Goal: Navigation & Orientation: Find specific page/section

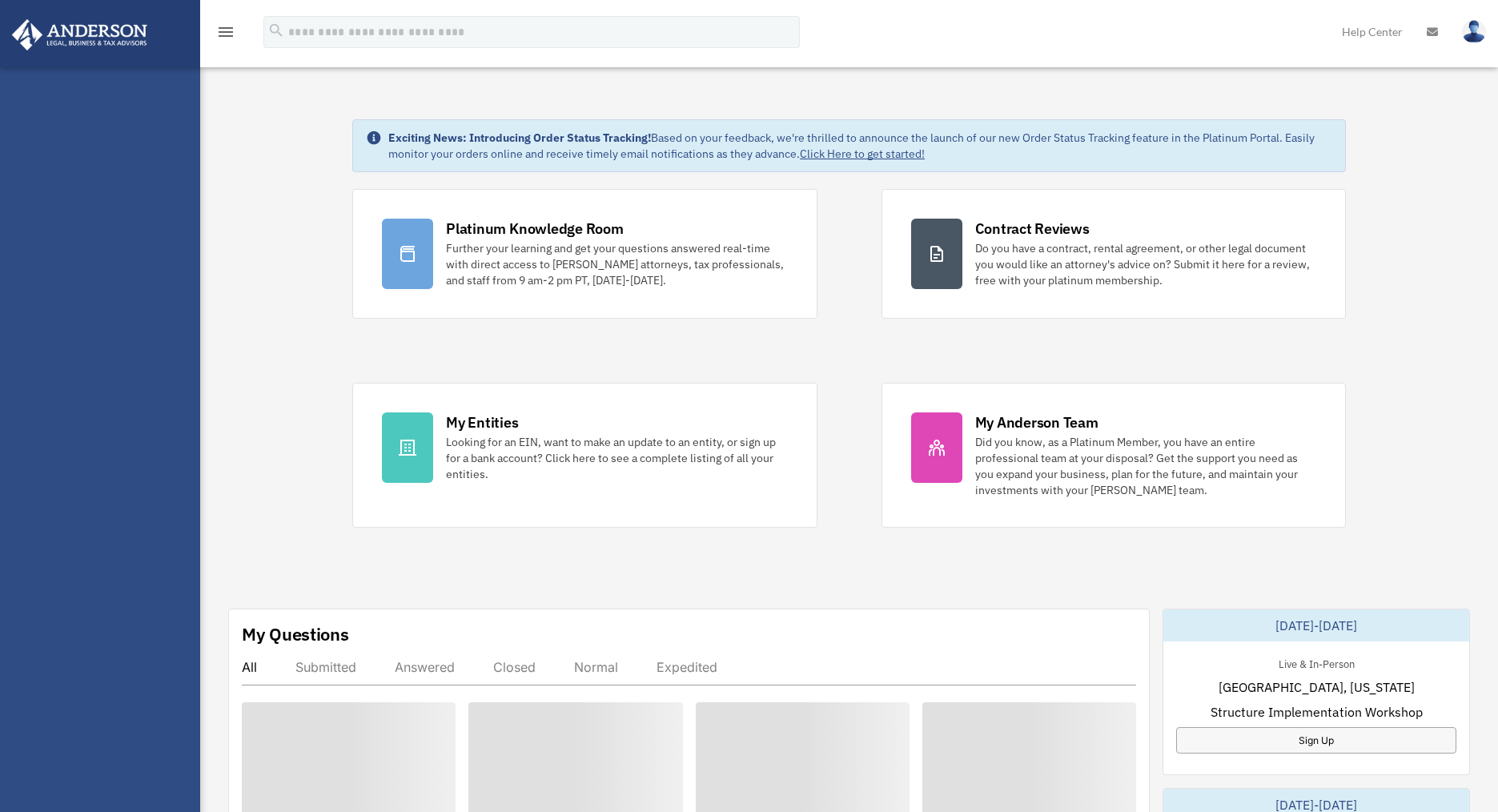
click at [849, 492] on div "Platinum Knowledge Room Further your learning and get your questions answered r…" at bounding box center [850, 358] width 994 height 339
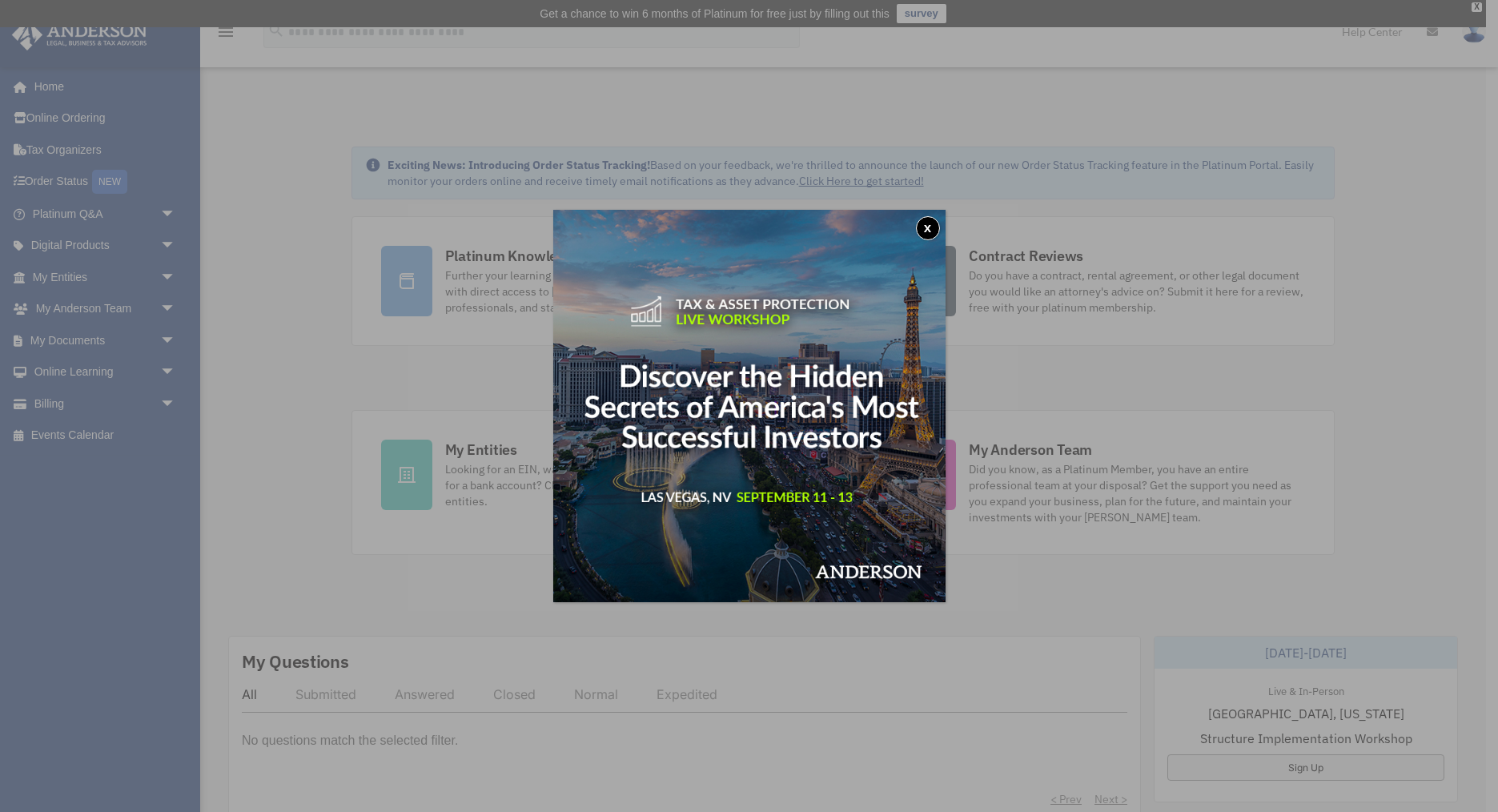
click at [923, 230] on button "x" at bounding box center [927, 228] width 24 height 24
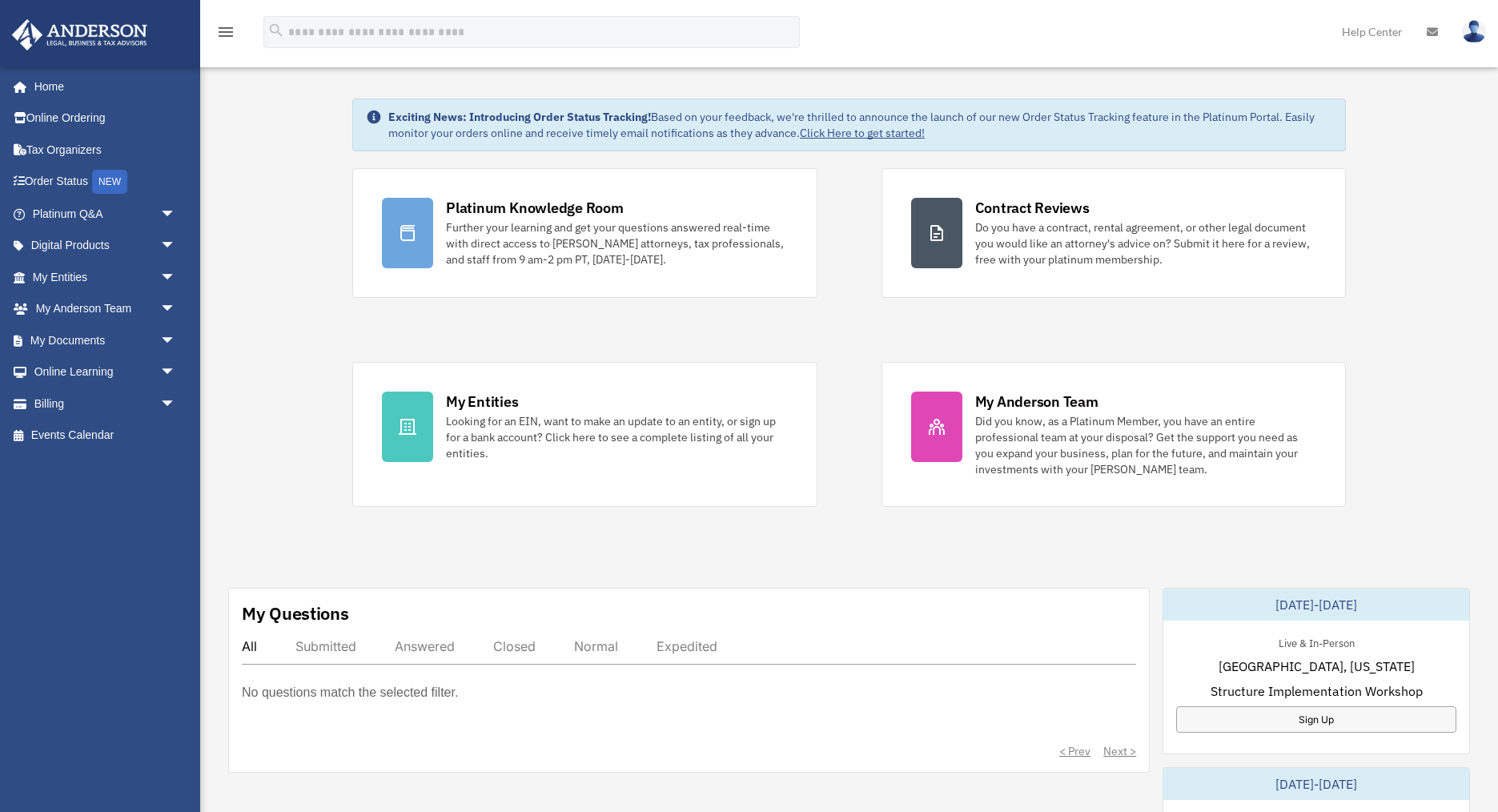
scroll to position [65, 0]
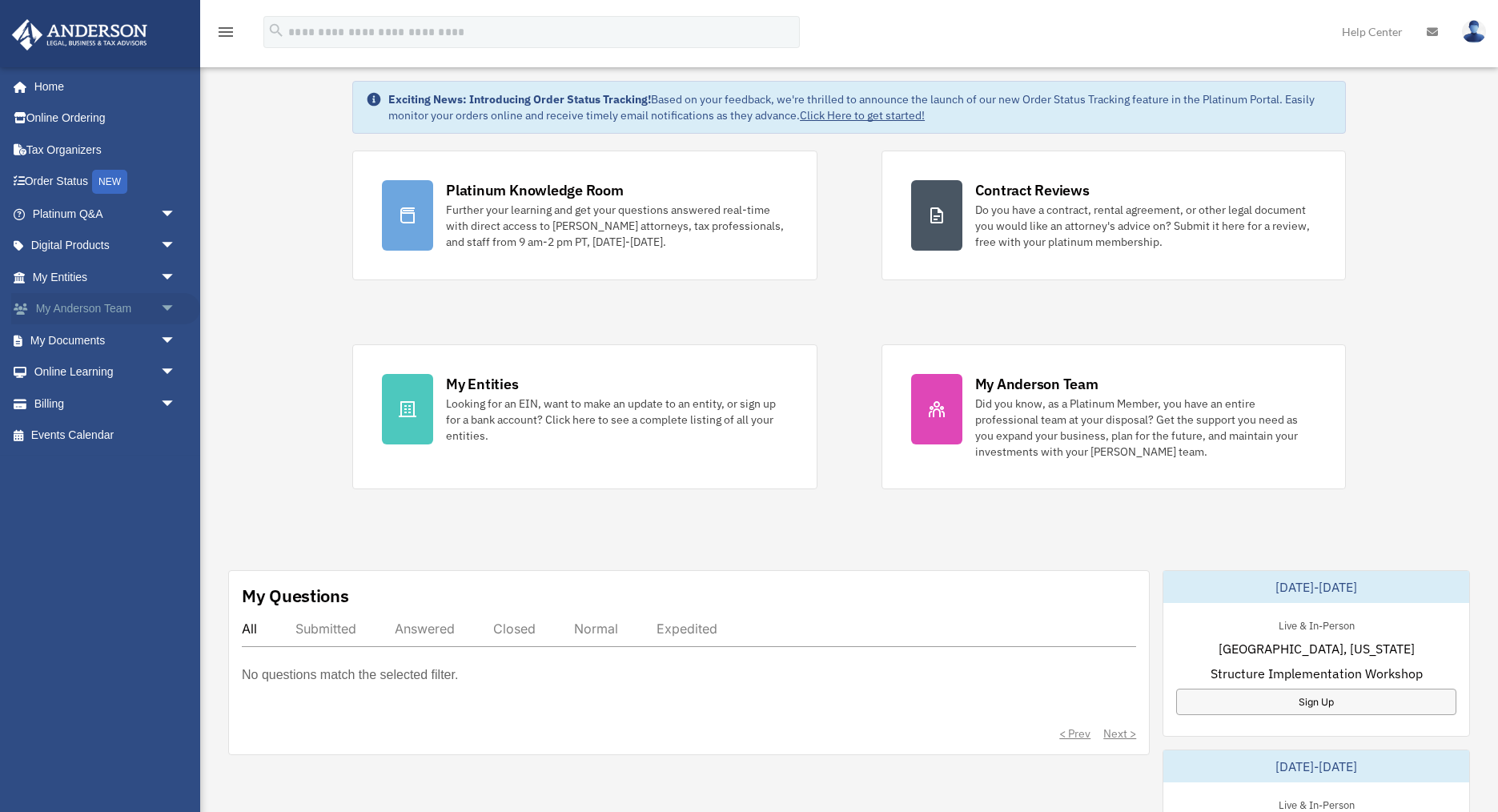
click at [86, 304] on link "My Anderson Team arrow_drop_down" at bounding box center [106, 309] width 189 height 32
drag, startPoint x: 171, startPoint y: 310, endPoint x: 163, endPoint y: 304, distance: 10.0
click at [171, 310] on span "arrow_drop_down" at bounding box center [176, 310] width 32 height 33
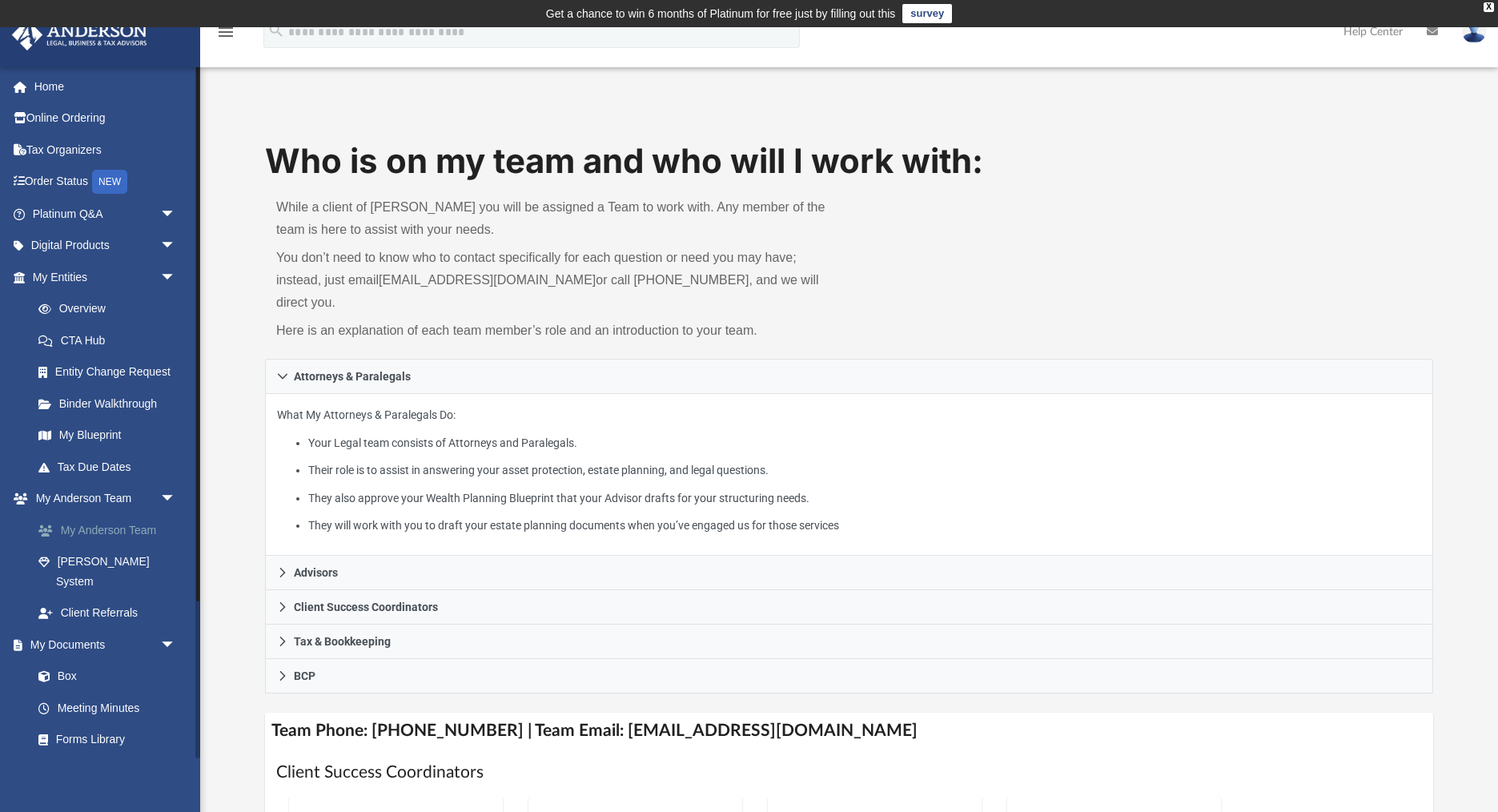
click at [104, 527] on link "My Anderson Team" at bounding box center [111, 530] width 178 height 32
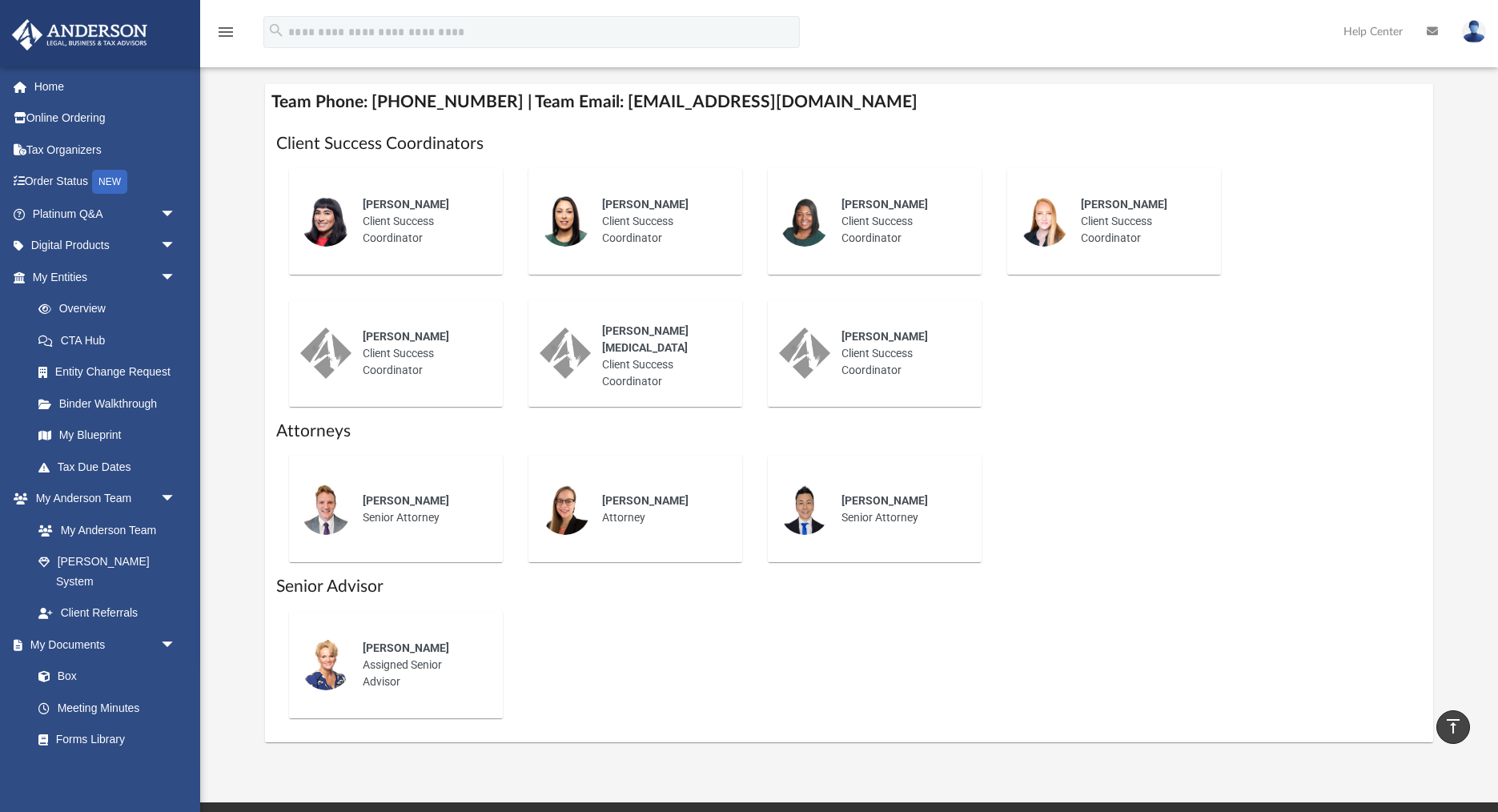
scroll to position [574, 0]
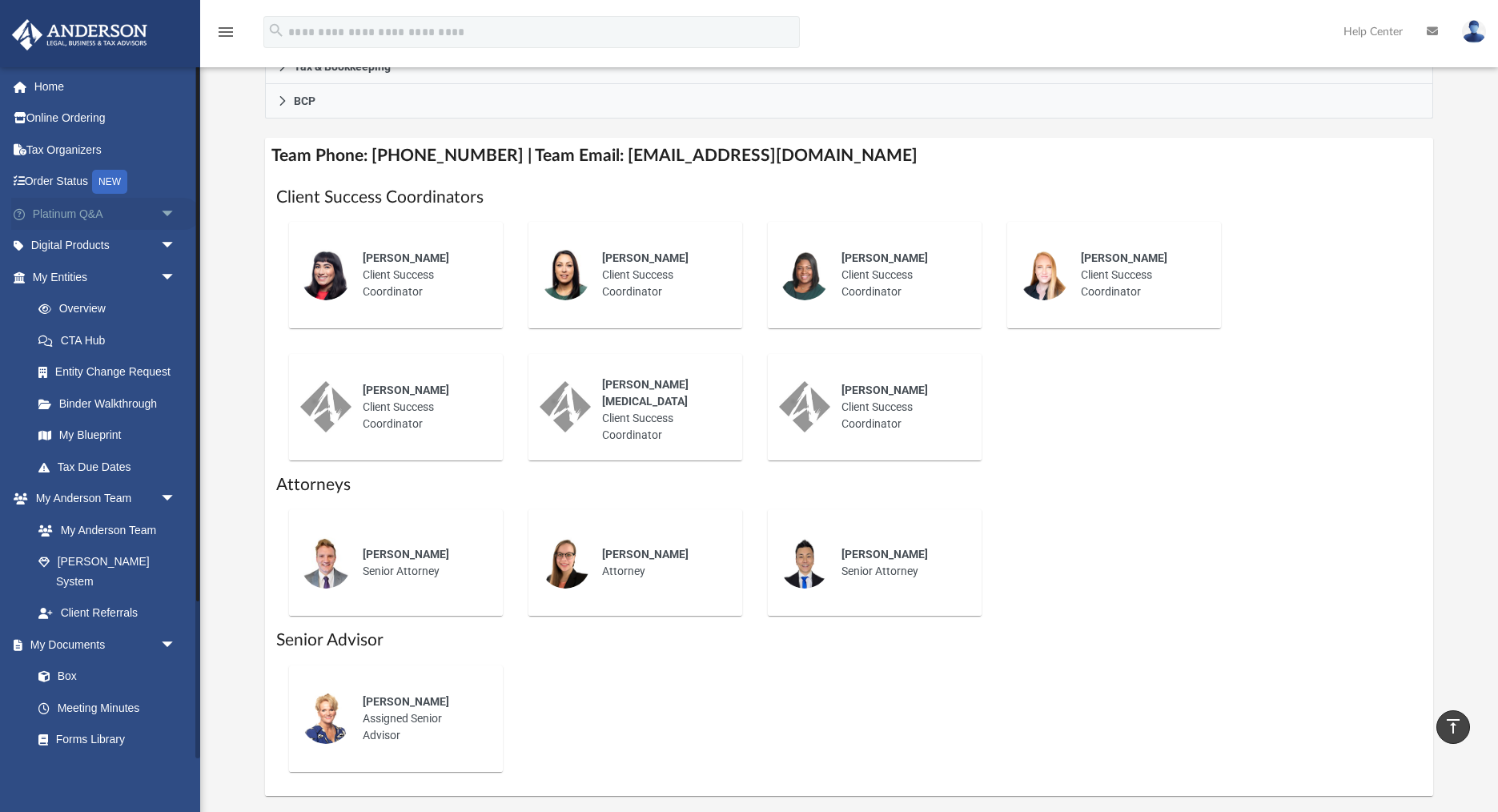
click at [165, 214] on span "arrow_drop_down" at bounding box center [176, 214] width 32 height 33
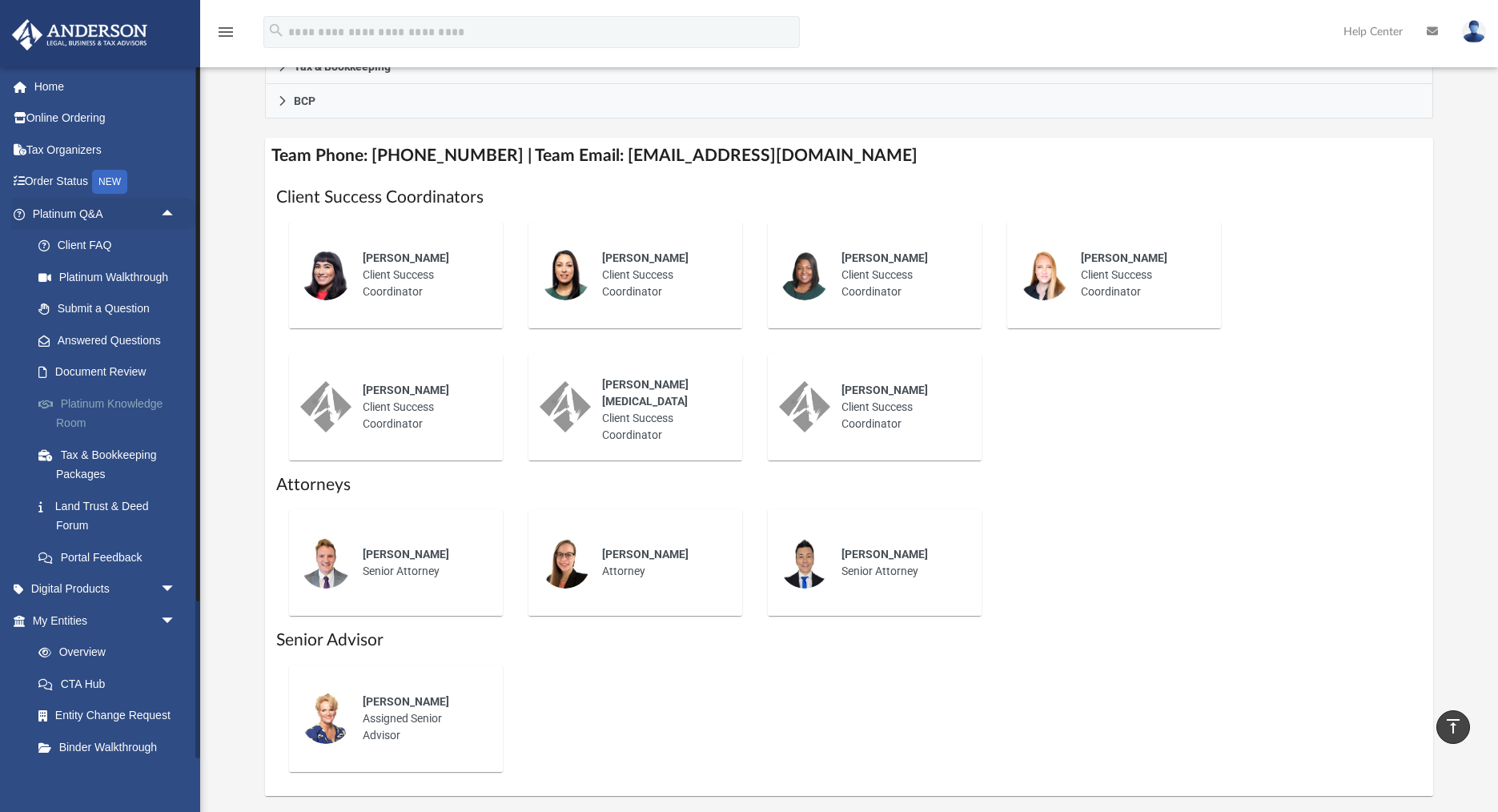
click at [104, 404] on link "Platinum Knowledge Room" at bounding box center [111, 413] width 178 height 51
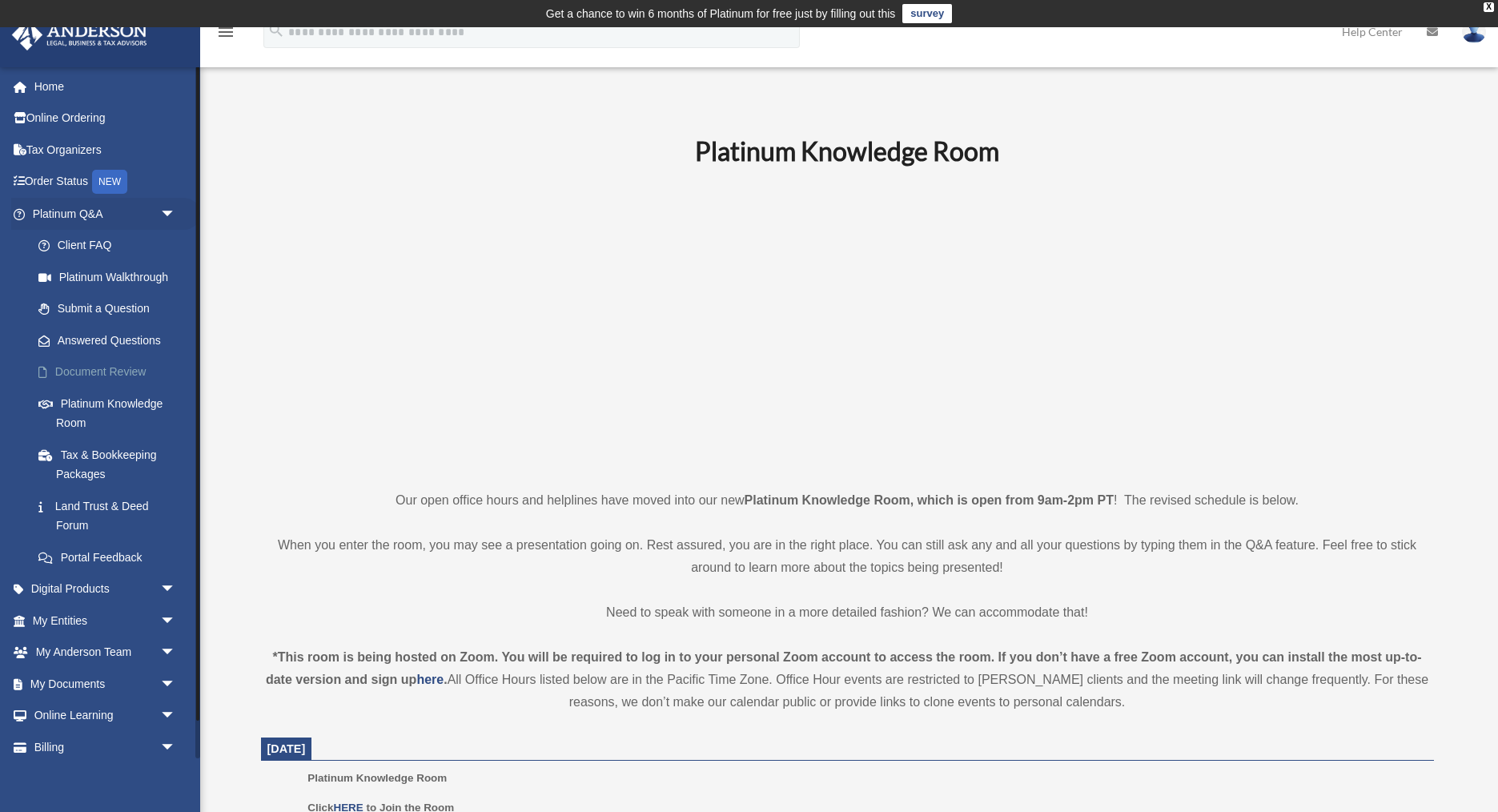
click at [76, 371] on link "Document Review" at bounding box center [111, 372] width 178 height 32
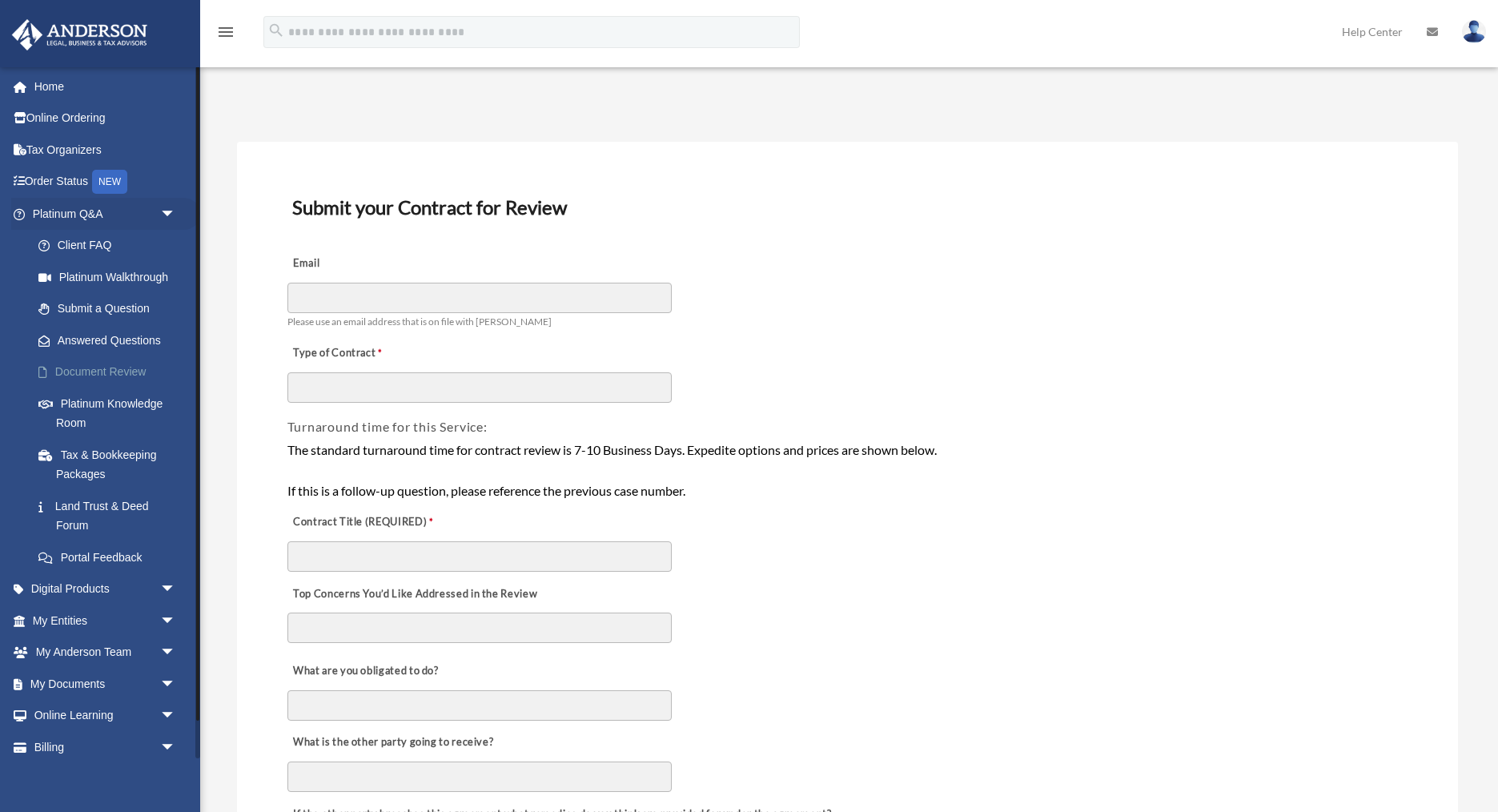
click at [74, 371] on div "sjmoore028@gmail.com Sign Out sjmoore028@gmail.com Home Online Ordering Tax Org…" at bounding box center [100, 472] width 200 height 812
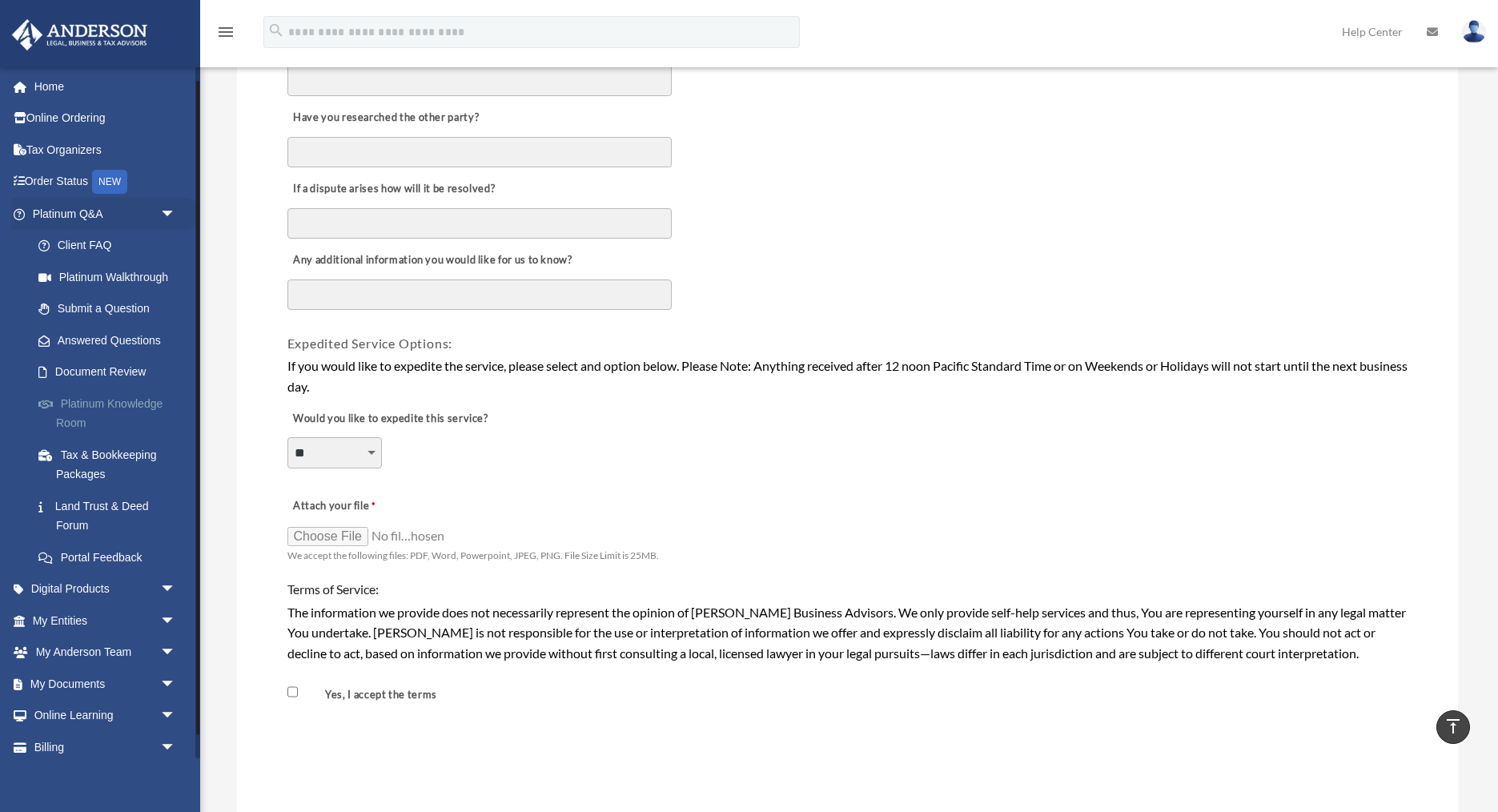
scroll to position [29, 0]
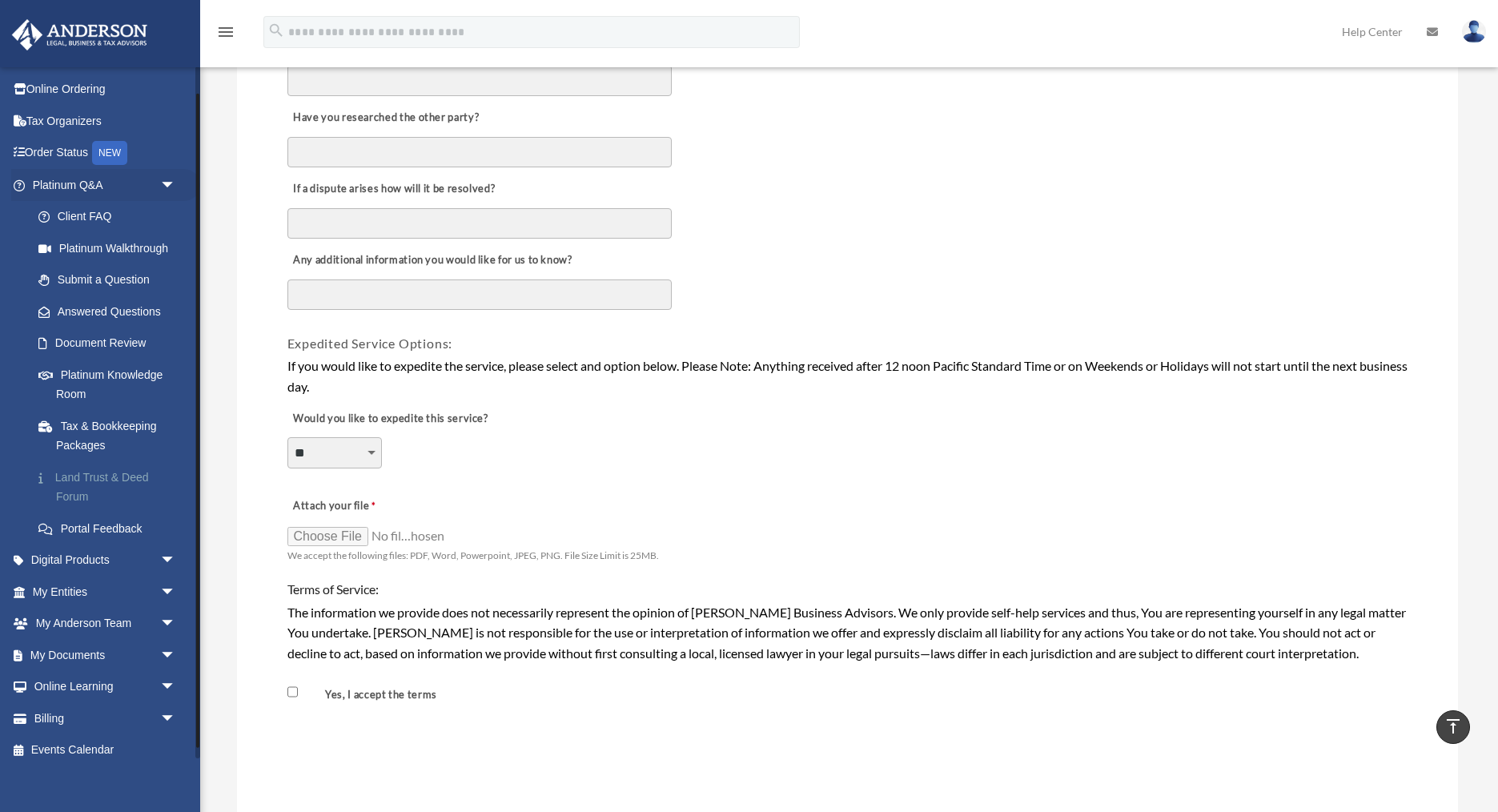
click at [78, 480] on link "Land Trust & Deed Forum" at bounding box center [111, 487] width 178 height 51
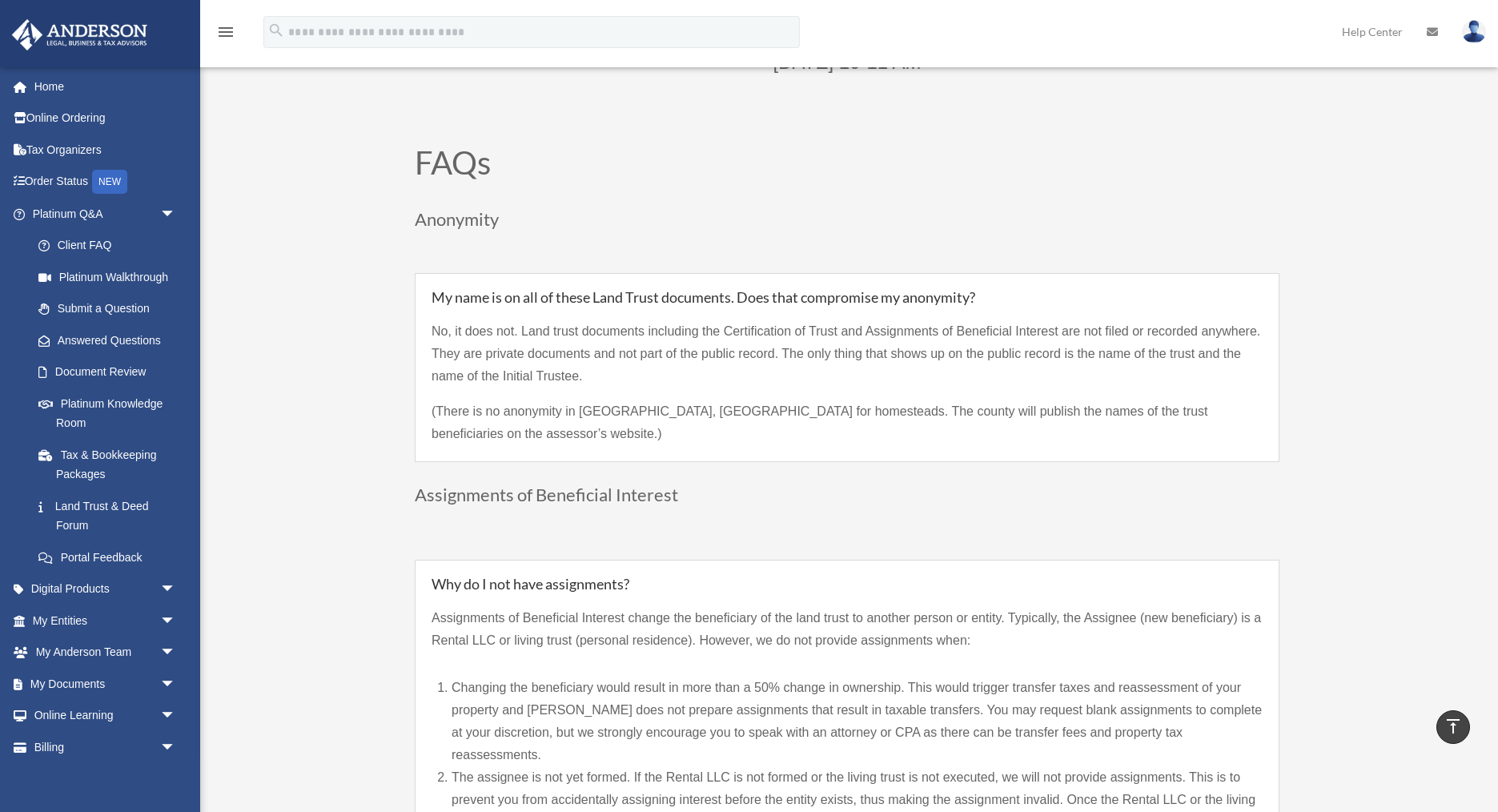
scroll to position [1067, 0]
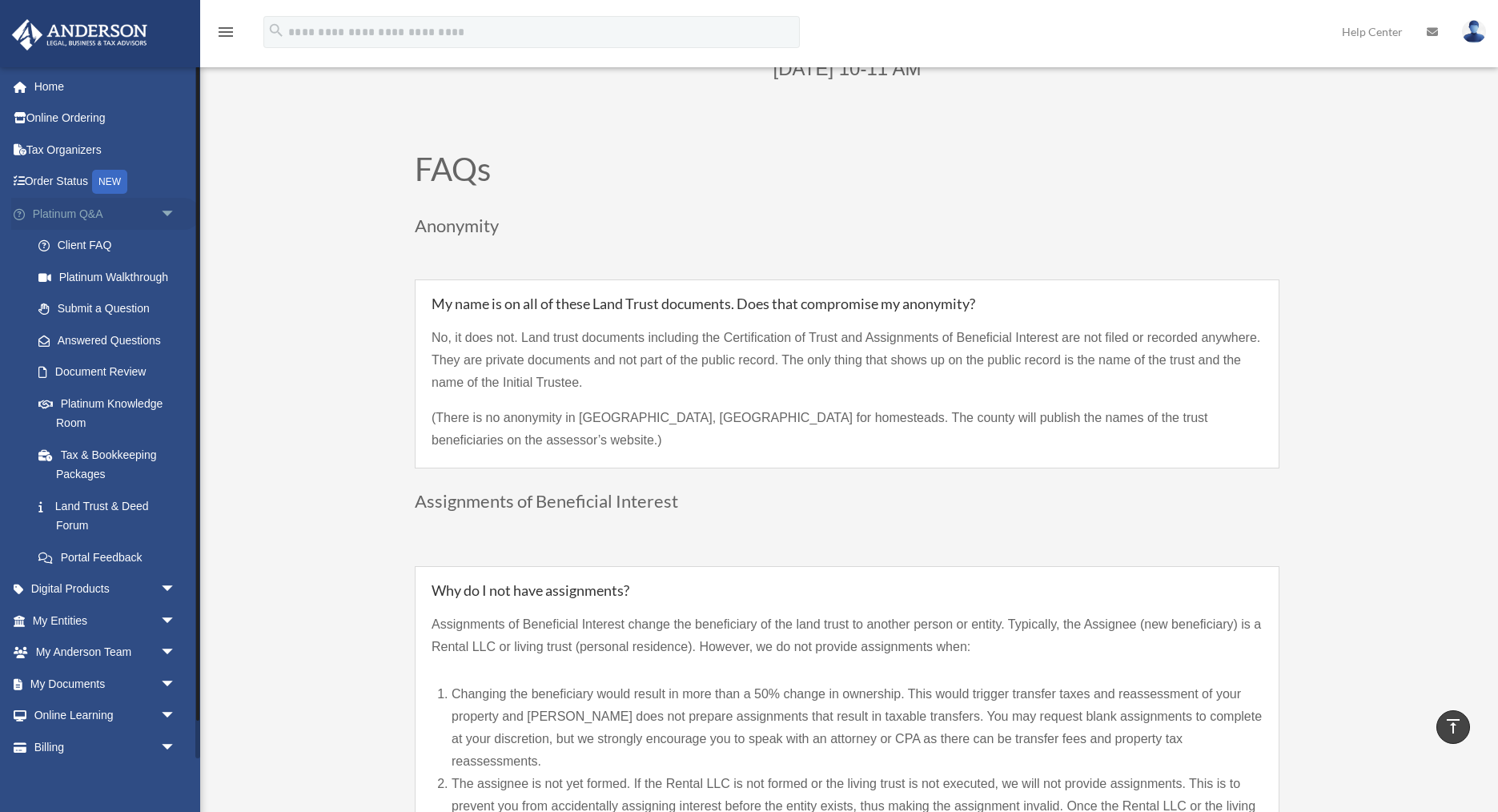
click at [166, 214] on span "arrow_drop_down" at bounding box center [176, 214] width 32 height 33
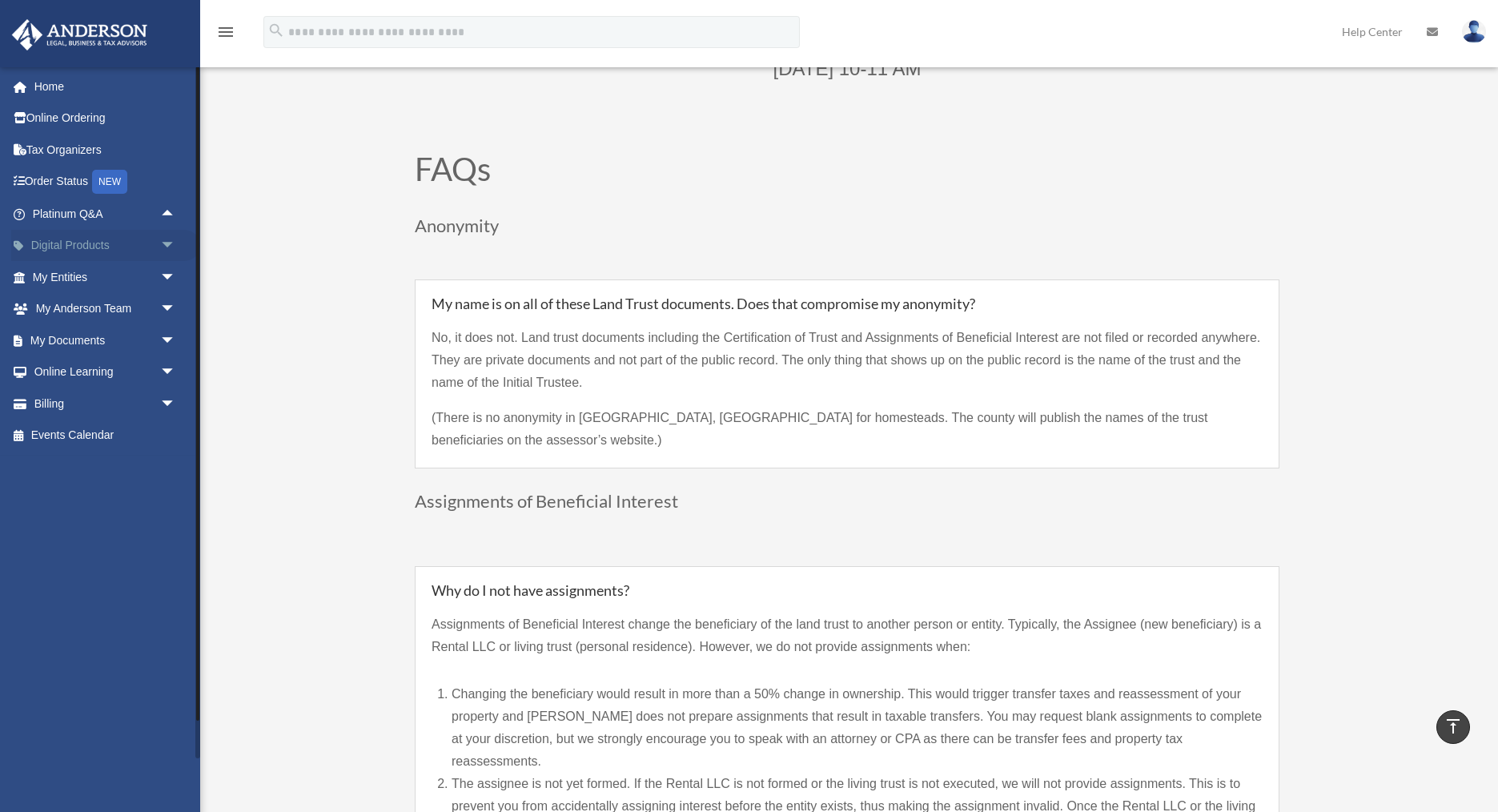
click at [167, 244] on span "arrow_drop_down" at bounding box center [176, 247] width 32 height 33
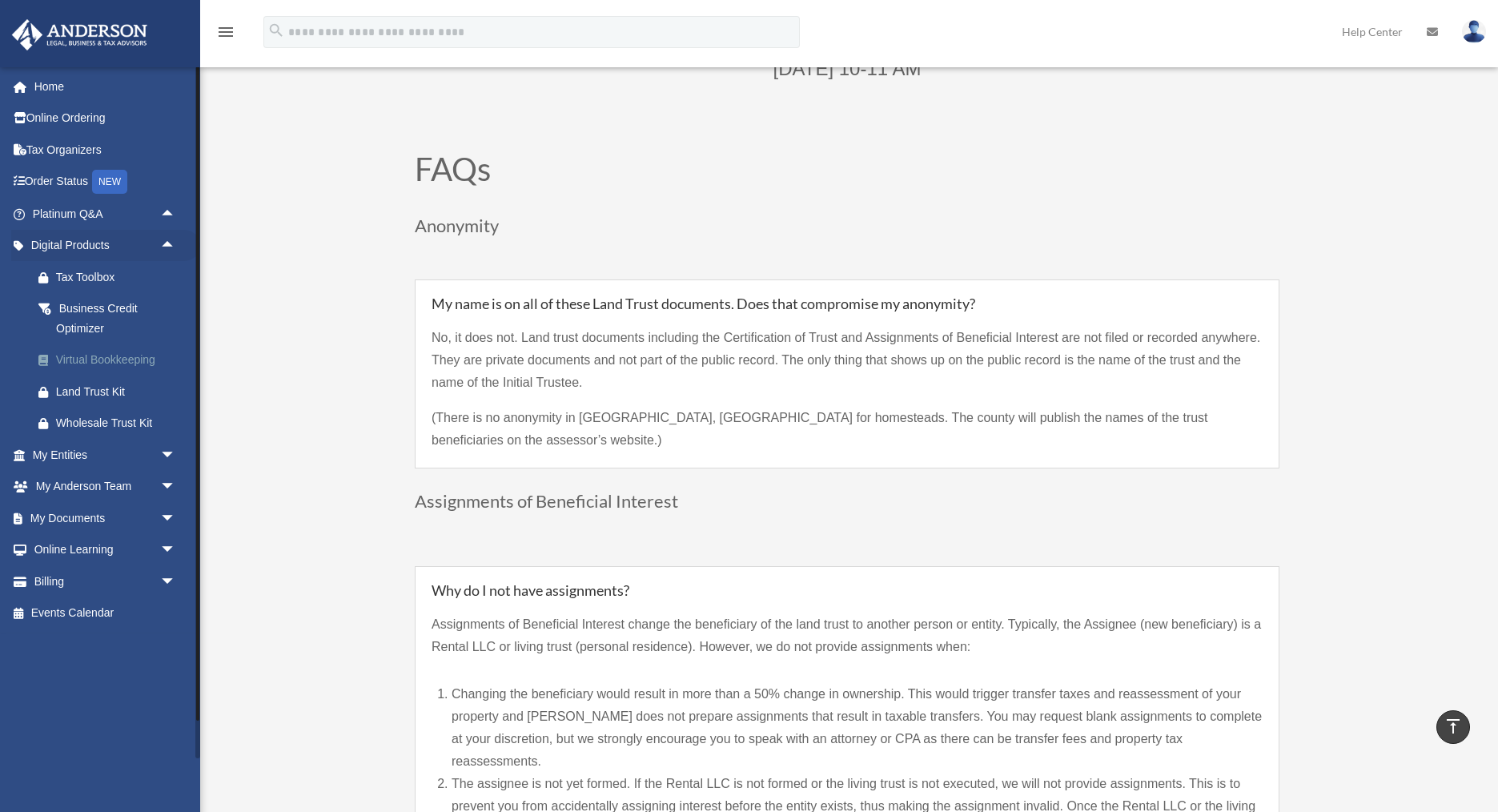
click at [104, 361] on div "Virtual Bookkeeping" at bounding box center [118, 360] width 124 height 20
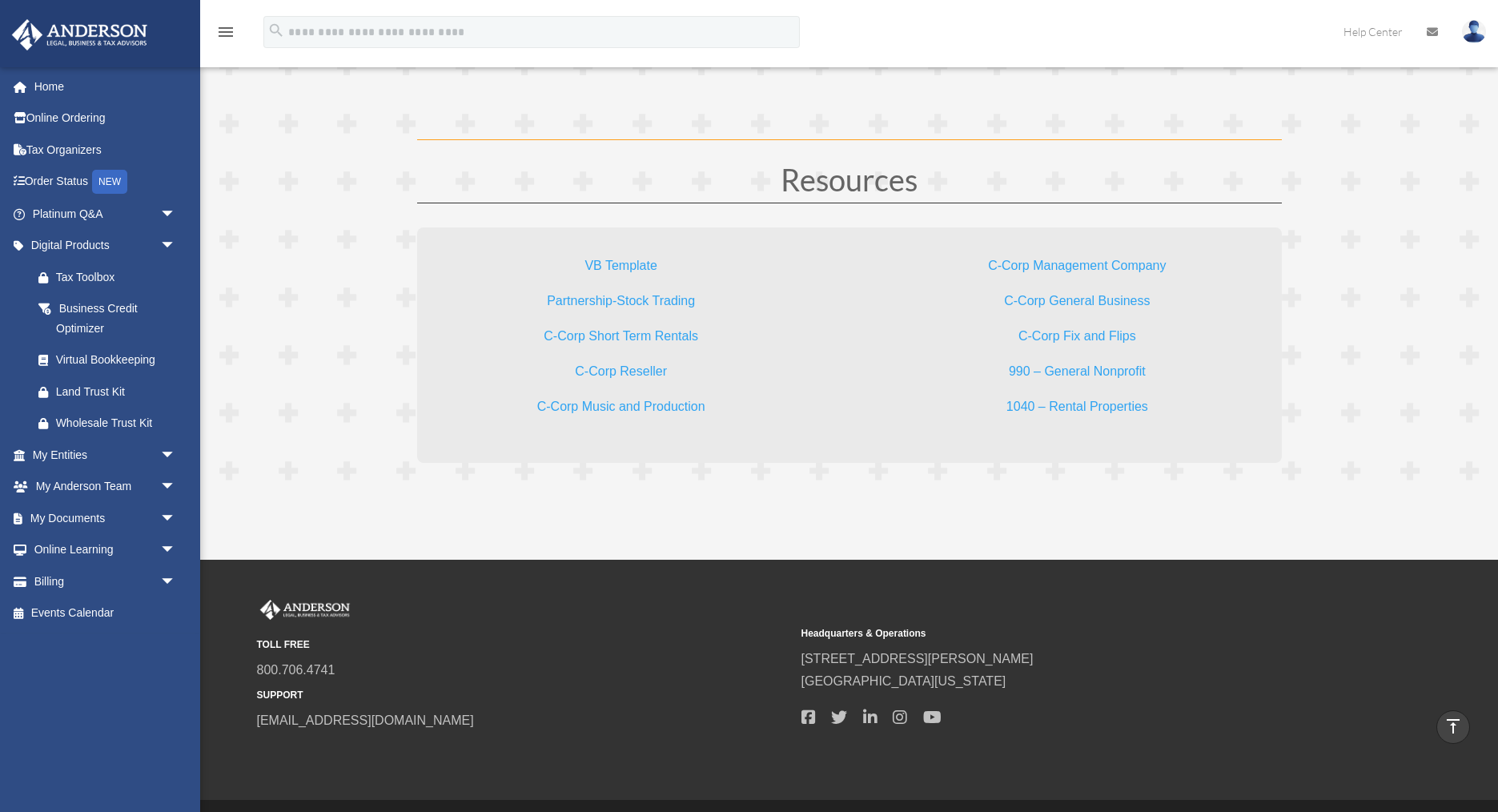
scroll to position [4755, 0]
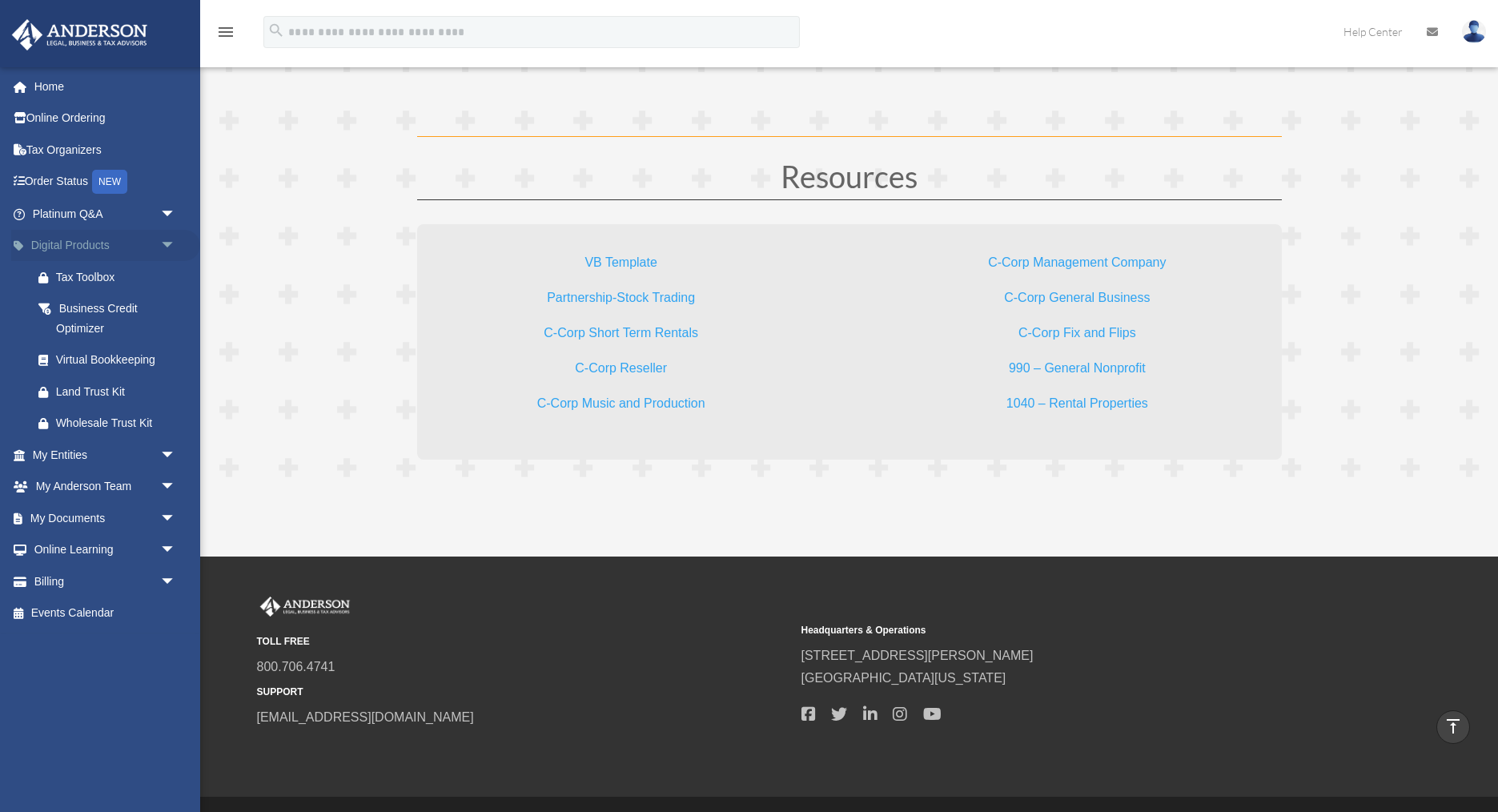
click at [164, 245] on span "arrow_drop_down" at bounding box center [176, 247] width 32 height 33
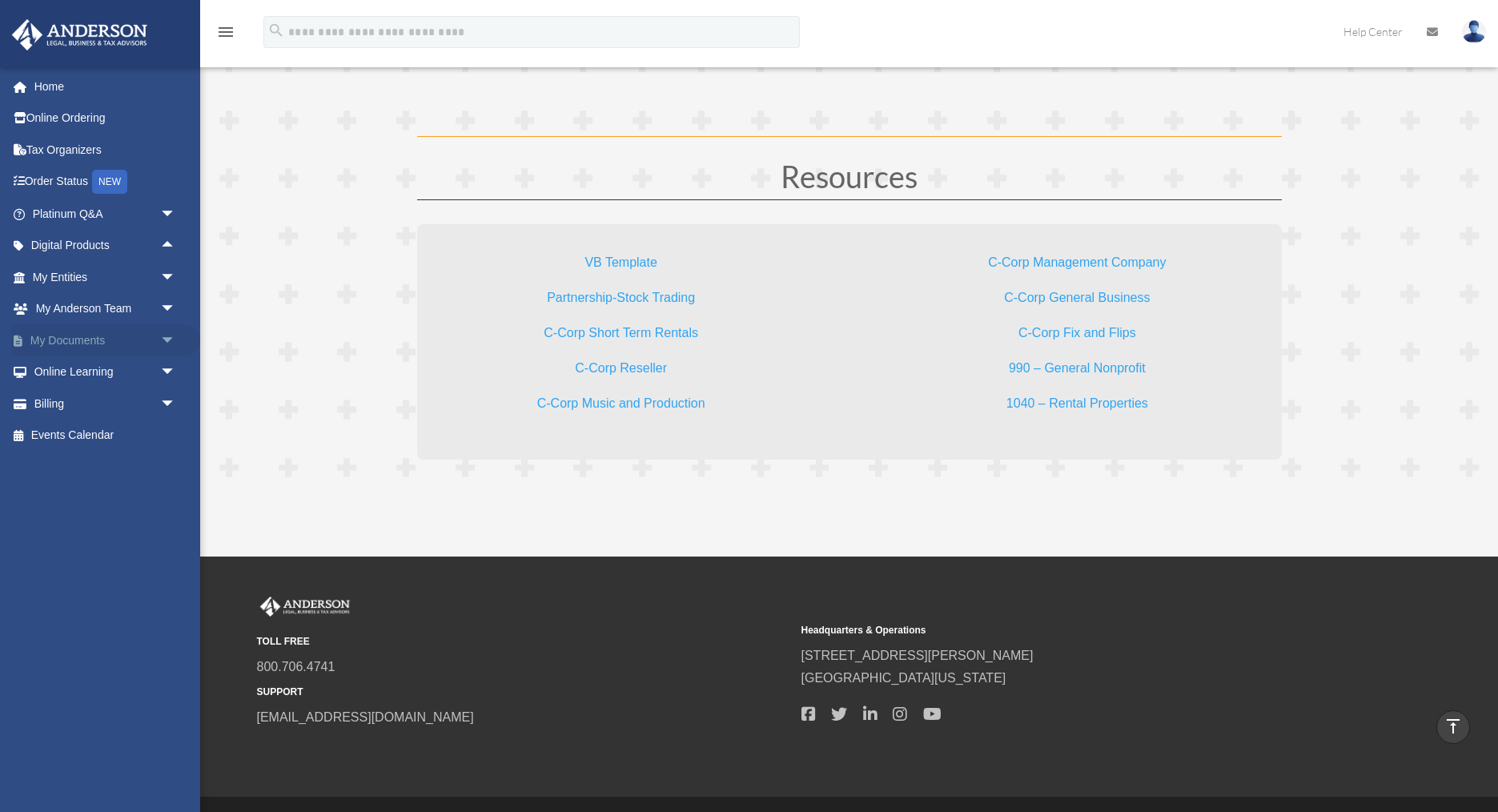
click at [168, 341] on span "arrow_drop_down" at bounding box center [176, 341] width 32 height 33
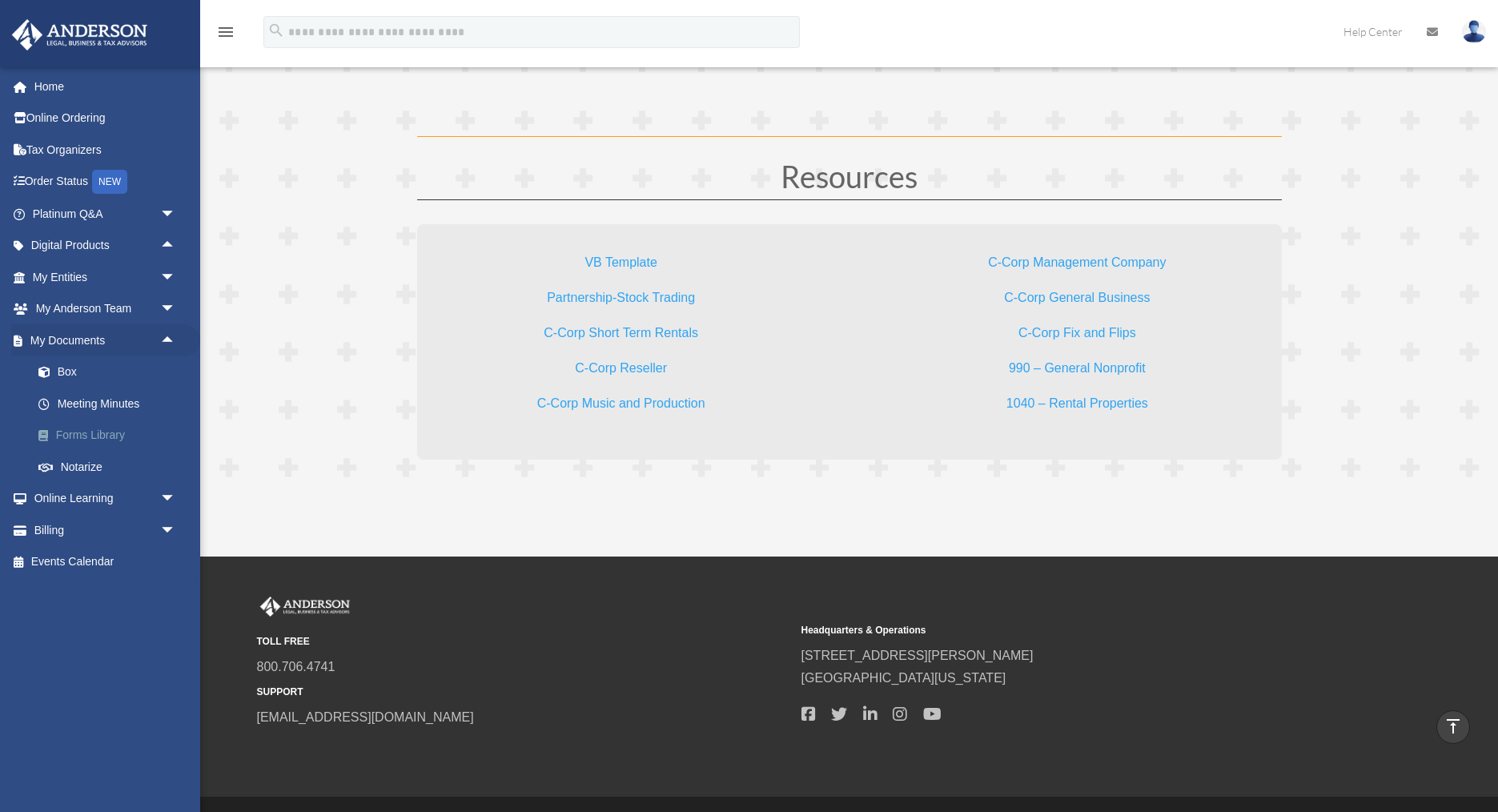
click at [80, 440] on link "Forms Library" at bounding box center [111, 435] width 178 height 32
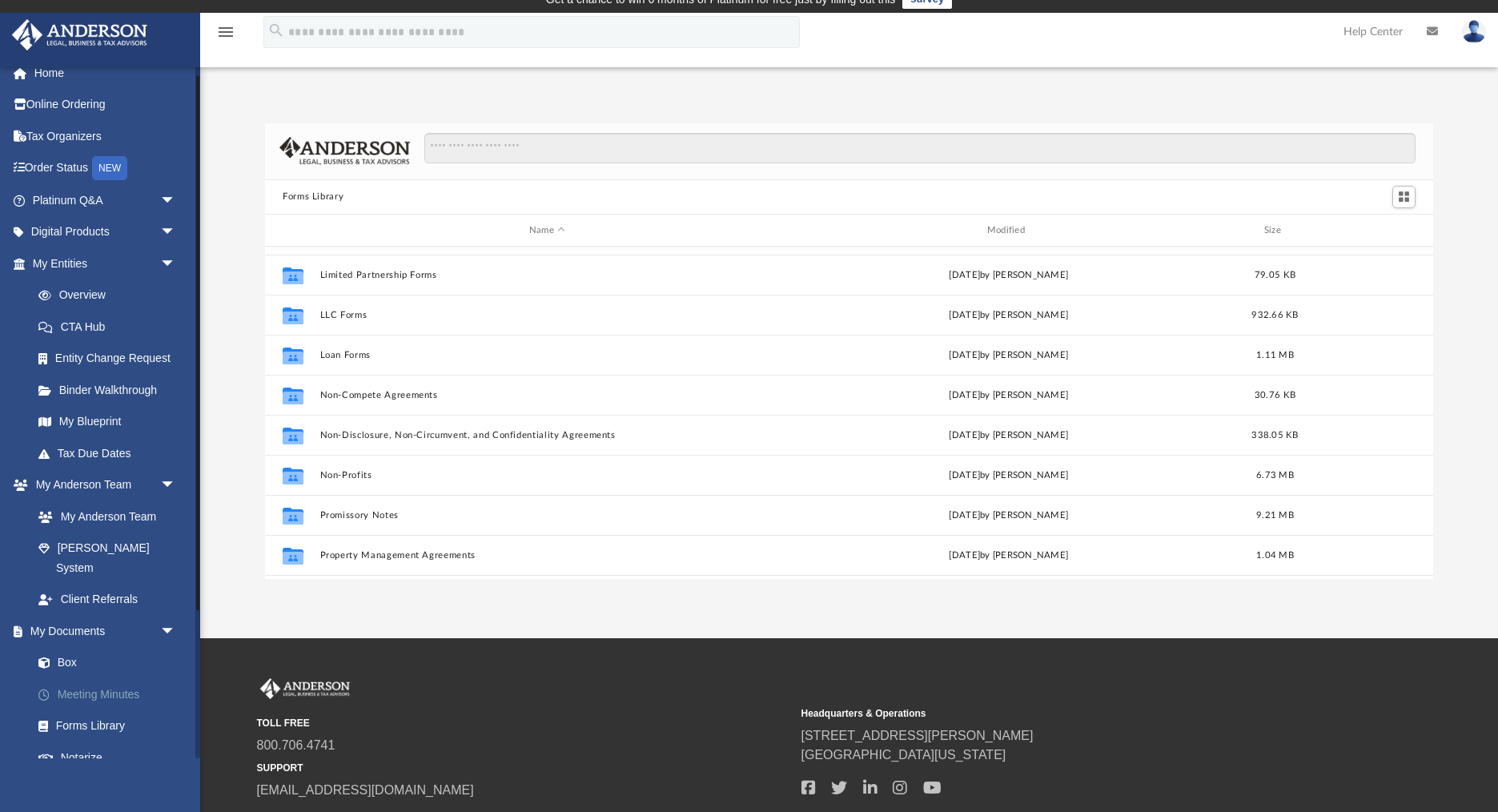
scroll to position [12, 0]
click at [68, 649] on link "Box" at bounding box center [111, 664] width 178 height 32
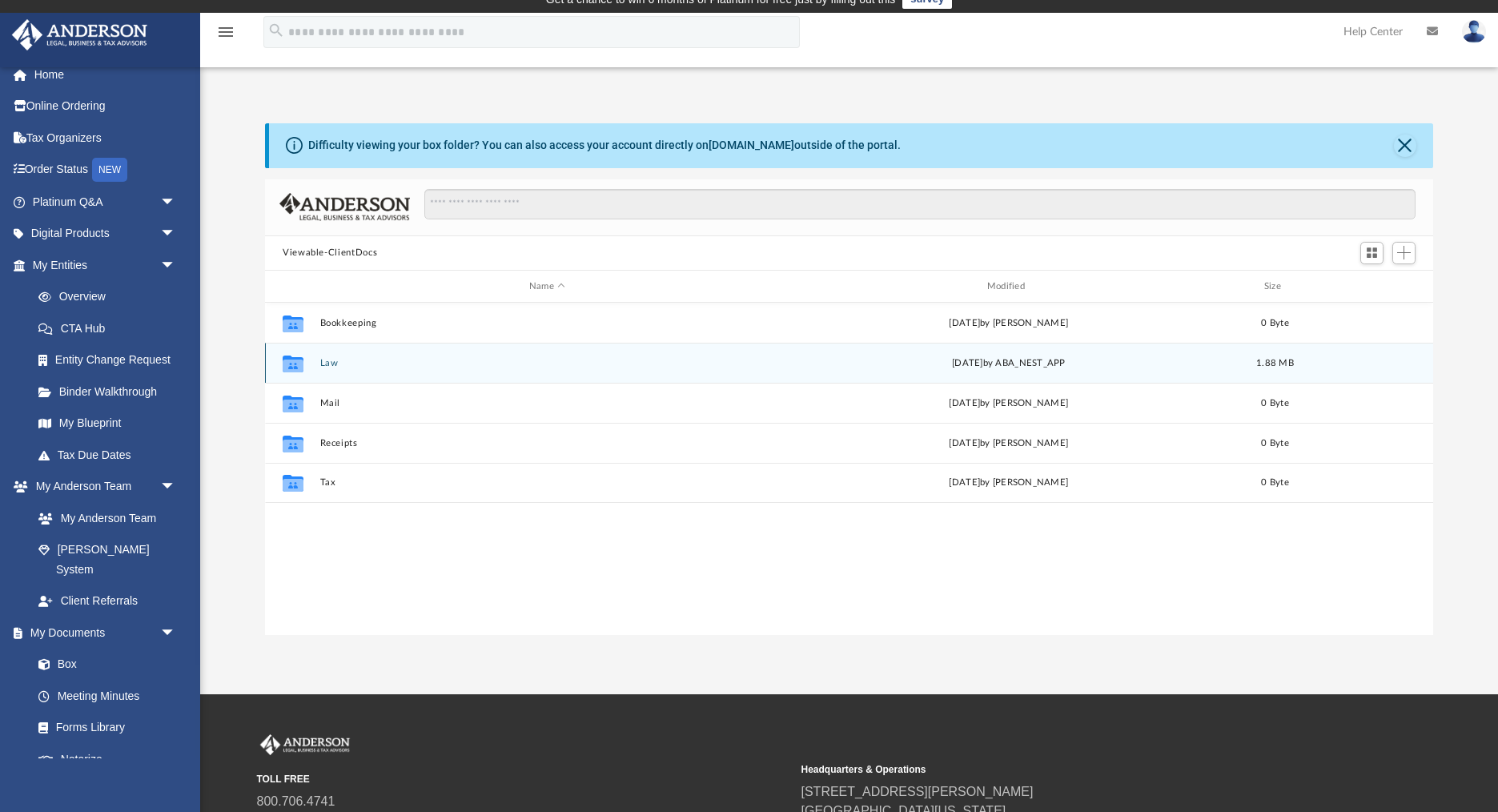
scroll to position [363, 1168]
click at [333, 368] on button "Law" at bounding box center [547, 363] width 455 height 11
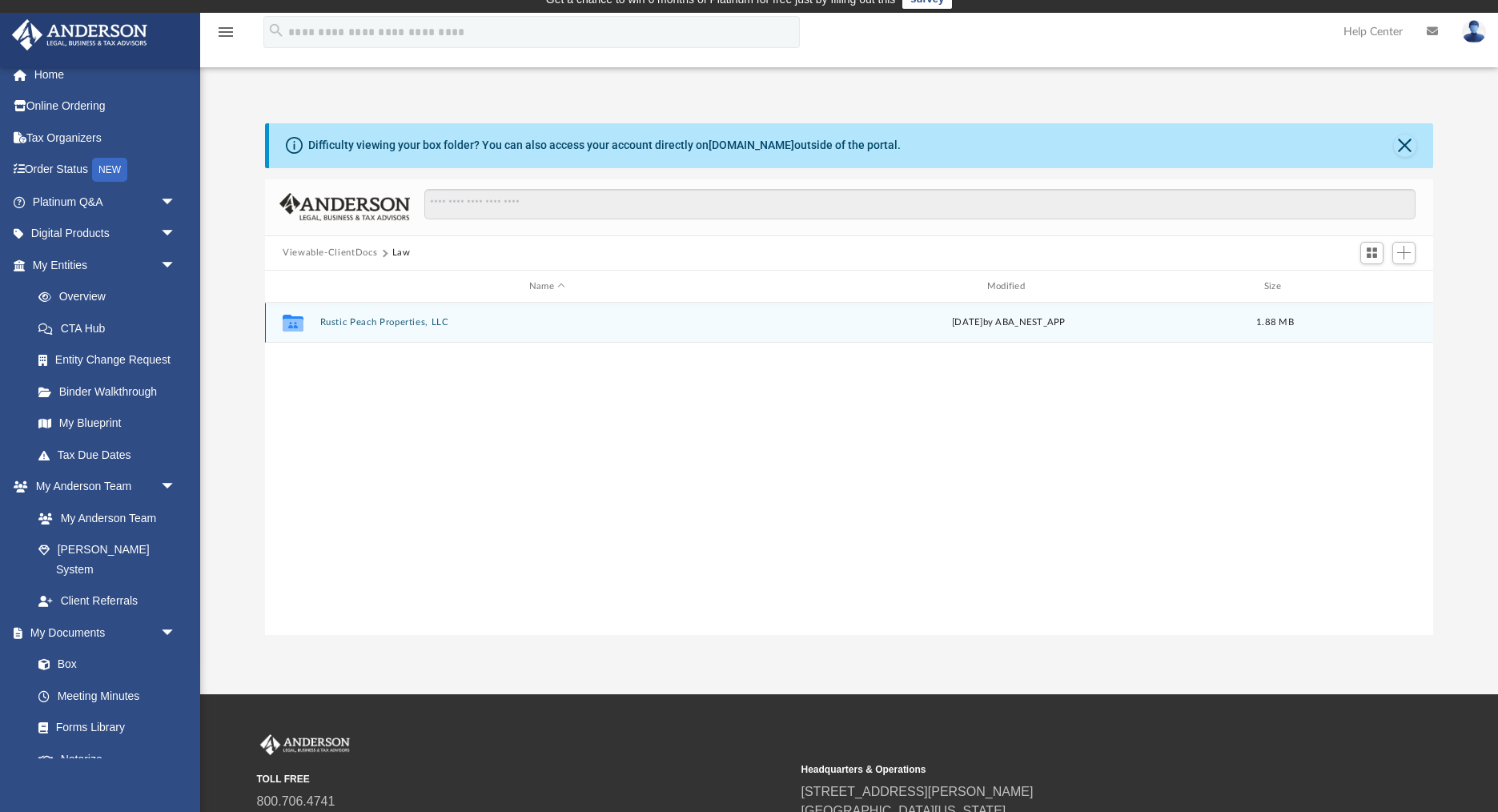
scroll to position [0, 0]
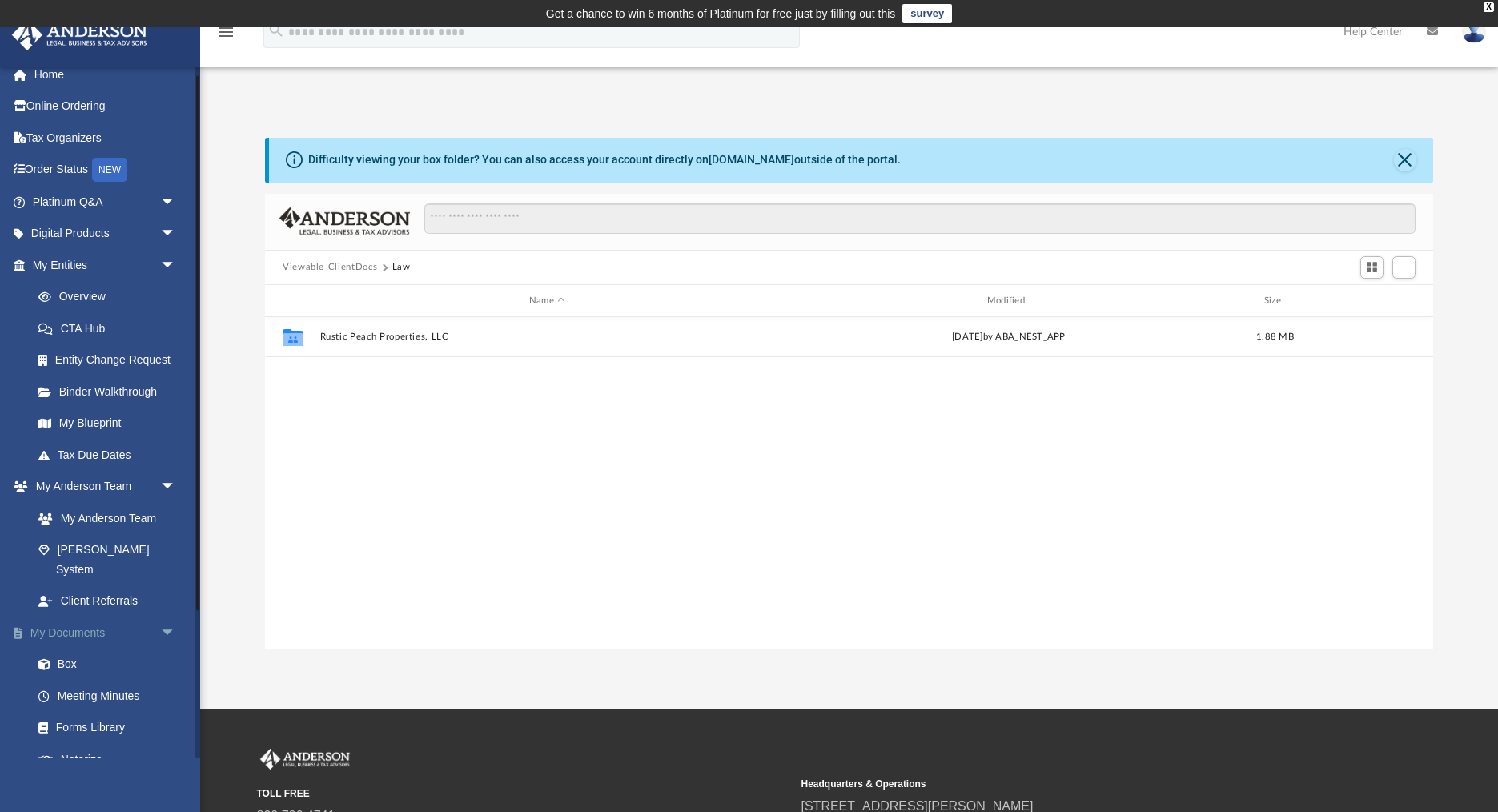
click at [167, 617] on span "arrow_drop_down" at bounding box center [176, 633] width 32 height 33
click at [42, 76] on link "Home" at bounding box center [106, 74] width 189 height 32
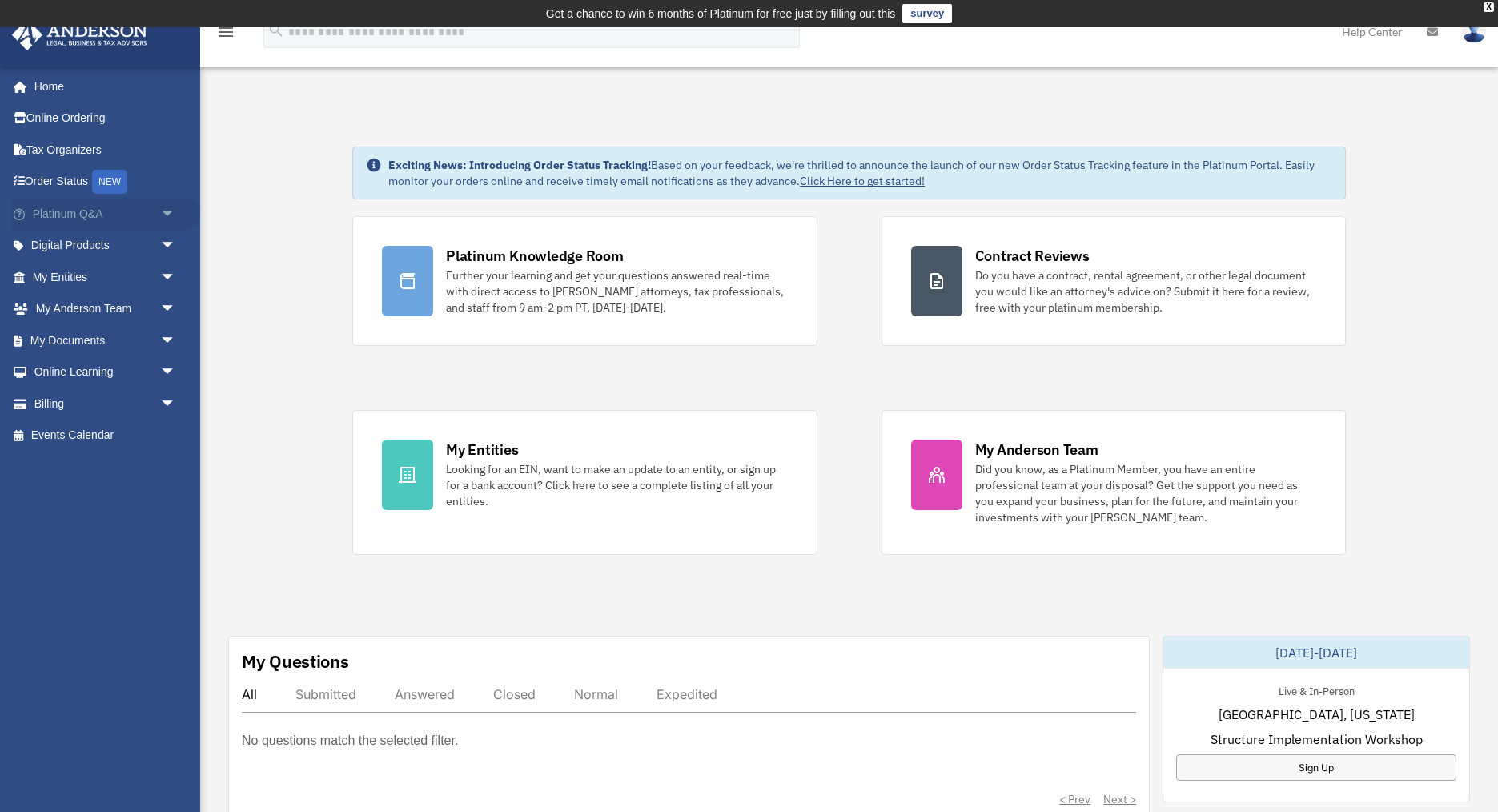
click at [167, 214] on span "arrow_drop_down" at bounding box center [176, 214] width 32 height 33
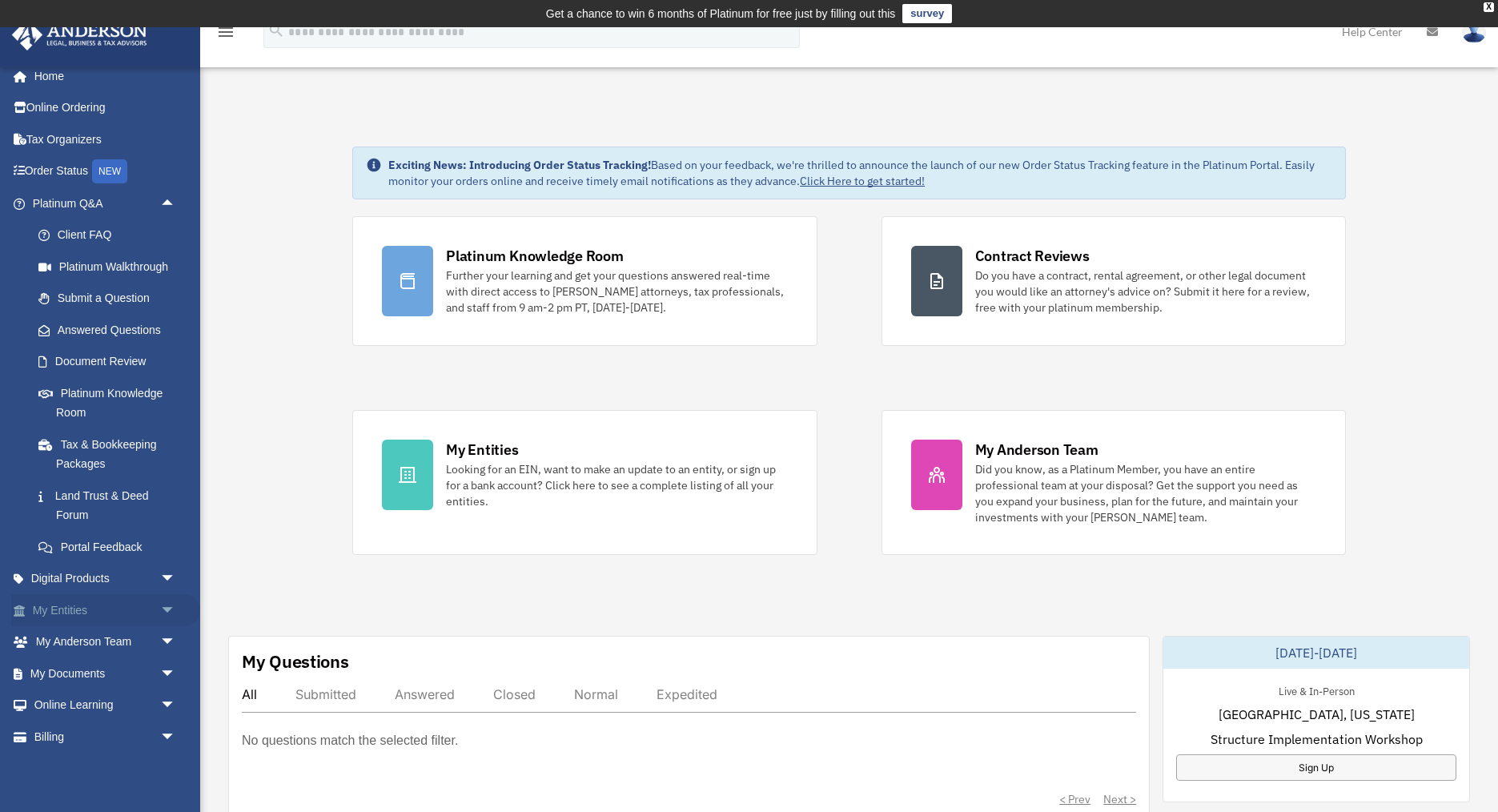
click at [168, 610] on span "arrow_drop_down" at bounding box center [176, 611] width 32 height 33
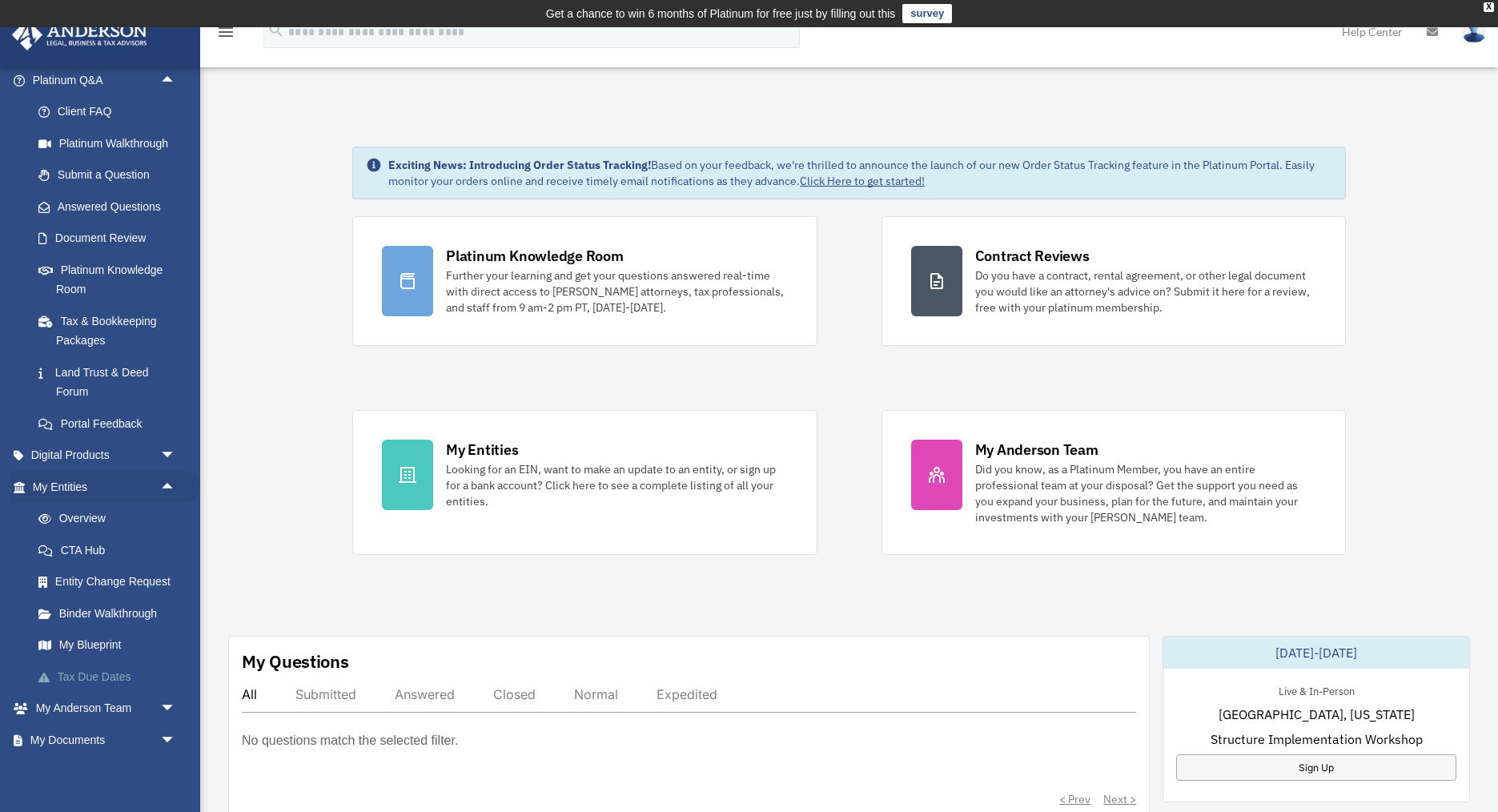
scroll to position [140, 0]
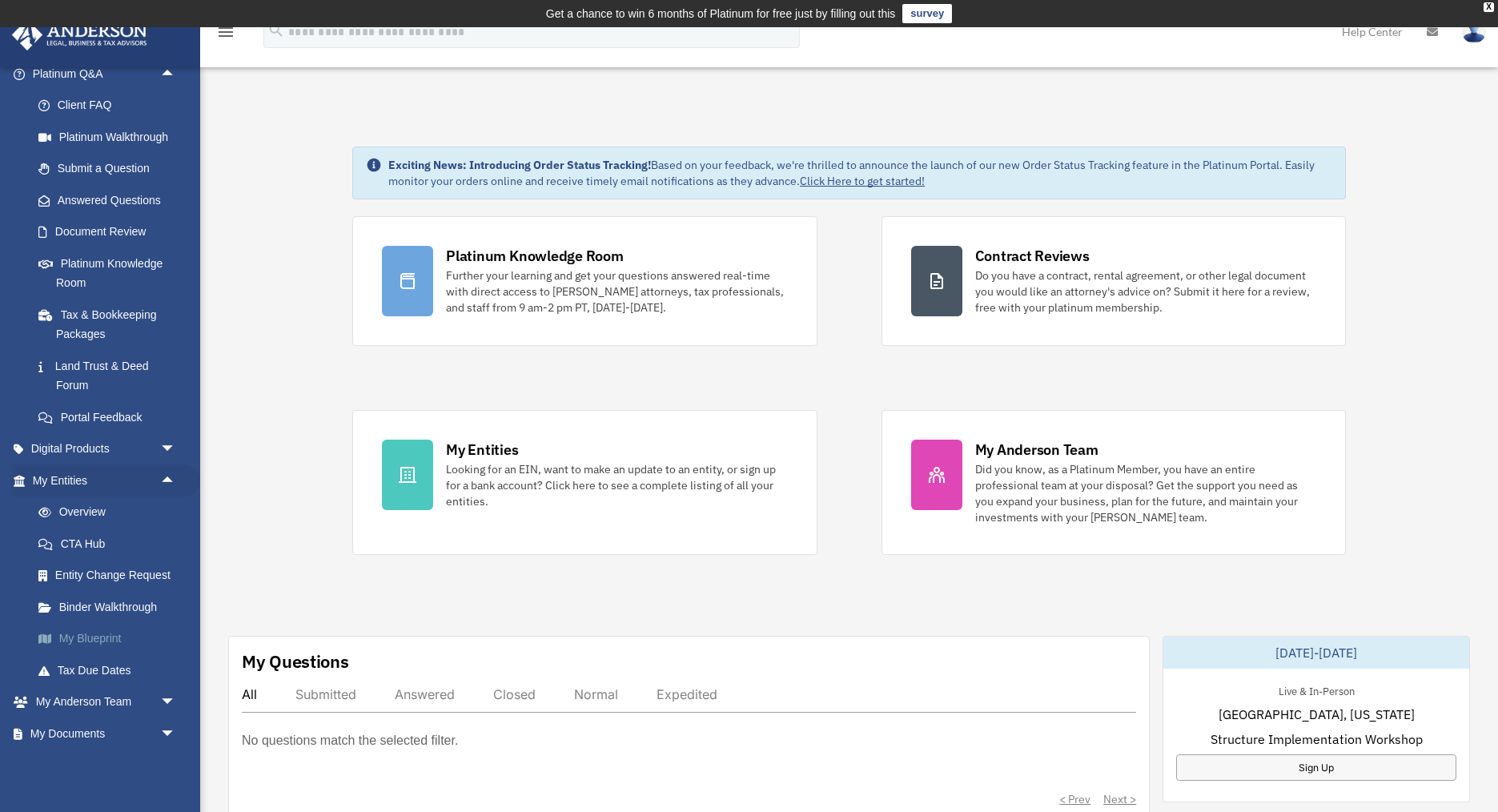
click at [93, 641] on link "My Blueprint" at bounding box center [111, 638] width 178 height 32
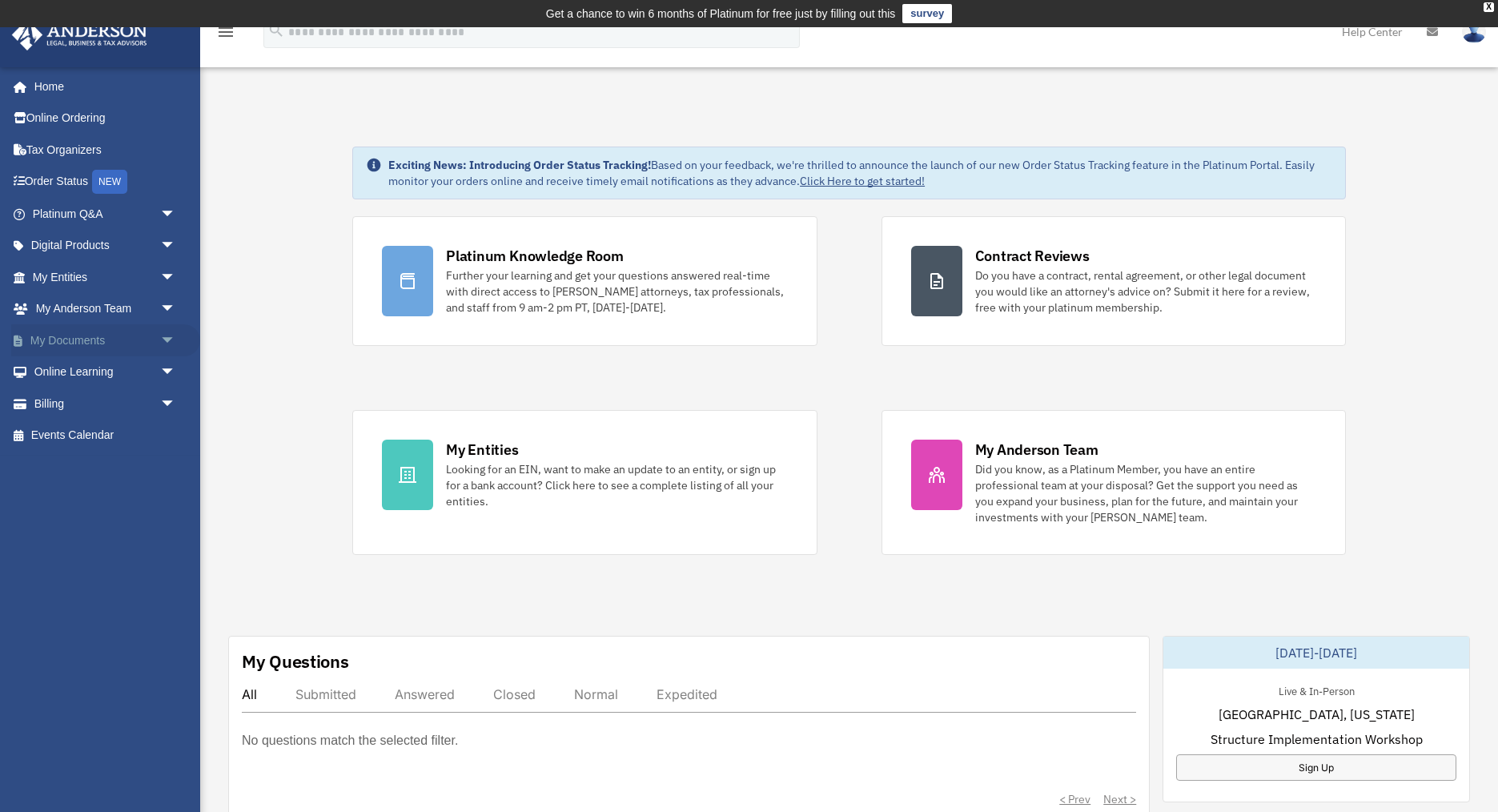
click at [167, 341] on span "arrow_drop_down" at bounding box center [176, 341] width 32 height 33
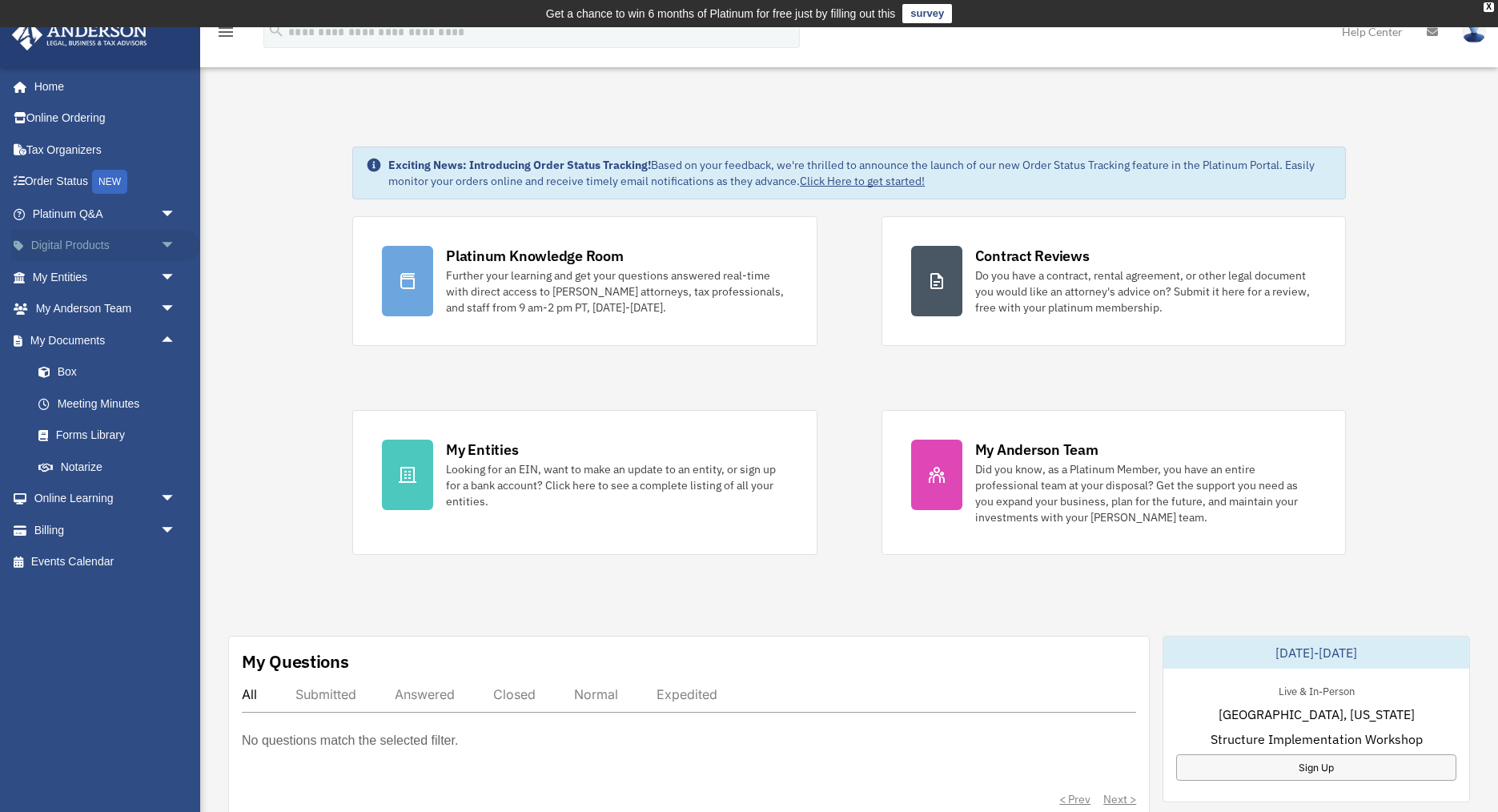
click at [163, 244] on span "arrow_drop_down" at bounding box center [176, 247] width 32 height 33
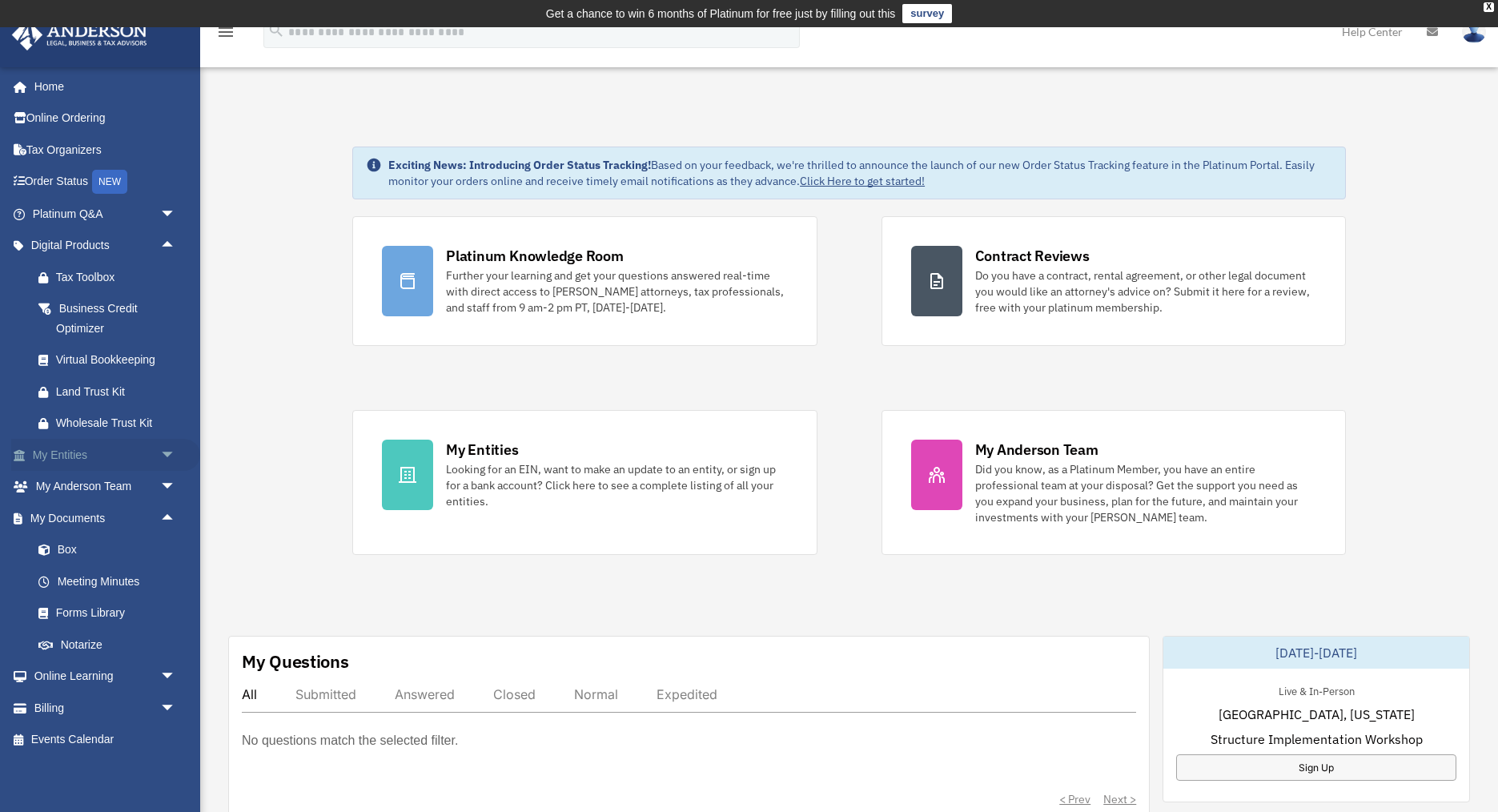
click at [169, 459] on span "arrow_drop_down" at bounding box center [176, 455] width 32 height 33
click at [85, 490] on link "Overview" at bounding box center [111, 487] width 178 height 32
click at [74, 487] on link "Overview" at bounding box center [111, 487] width 178 height 32
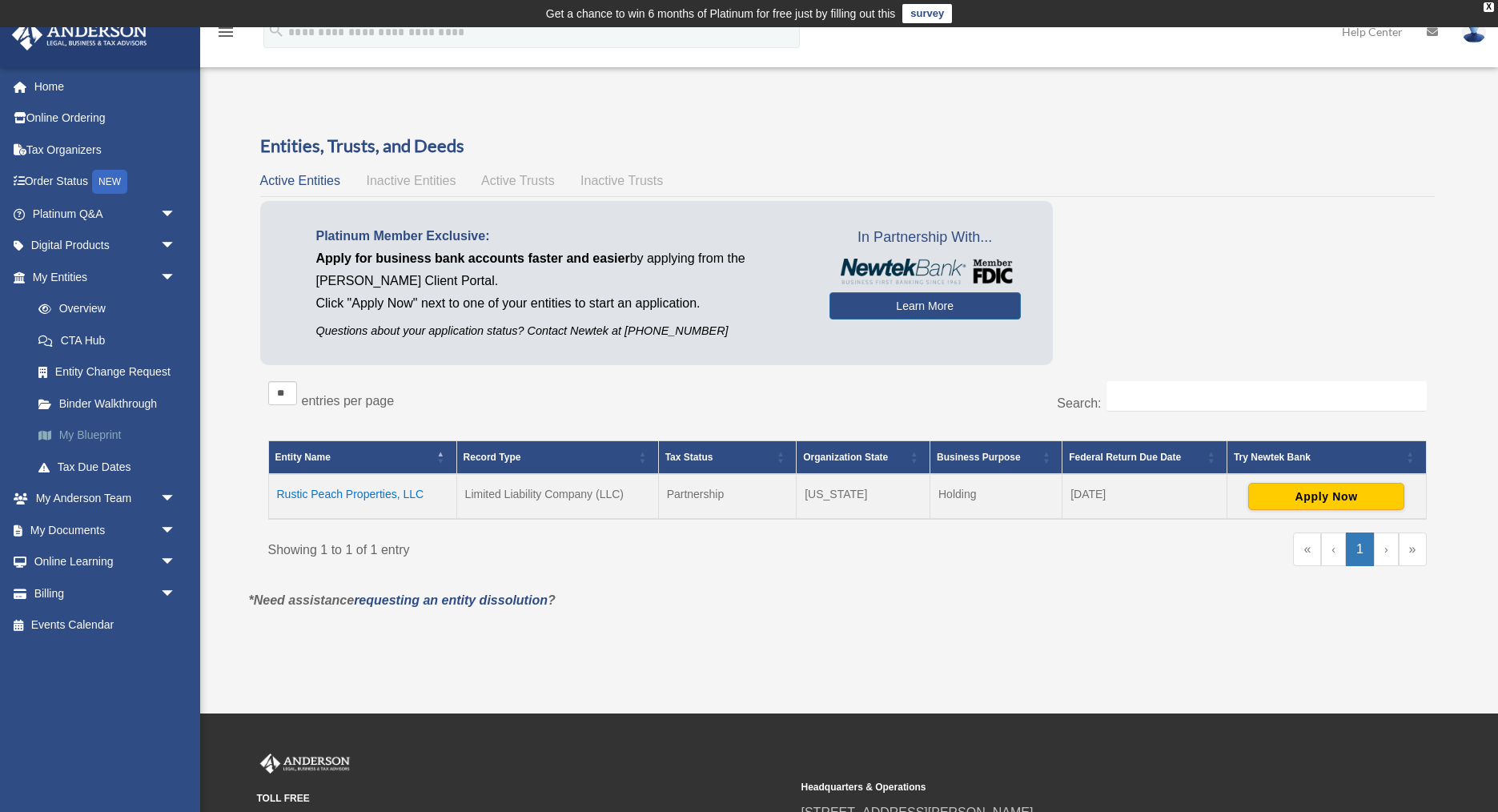
click at [88, 436] on link "My Blueprint" at bounding box center [111, 435] width 178 height 32
